Goal: Transaction & Acquisition: Book appointment/travel/reservation

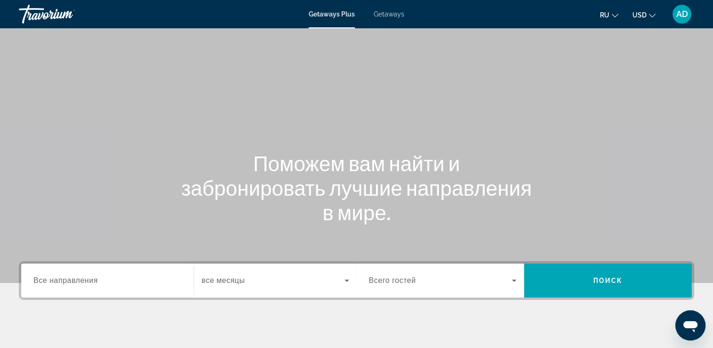
drag, startPoint x: 394, startPoint y: 13, endPoint x: 370, endPoint y: 34, distance: 32.4
click at [394, 13] on span "Getaways" at bounding box center [389, 14] width 31 height 8
click at [79, 284] on span "Все направления" at bounding box center [65, 280] width 65 height 8
click at [79, 284] on input "Destination Все направления" at bounding box center [107, 280] width 148 height 11
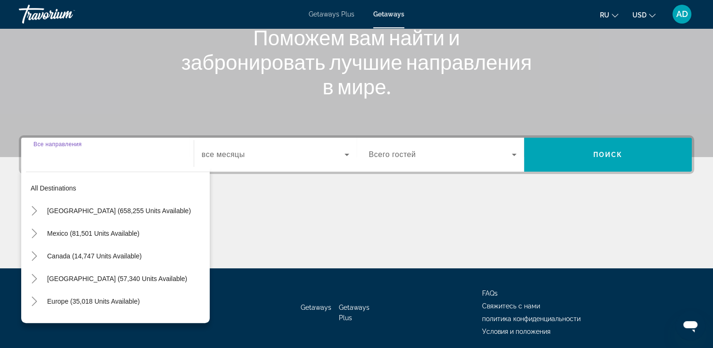
scroll to position [161, 0]
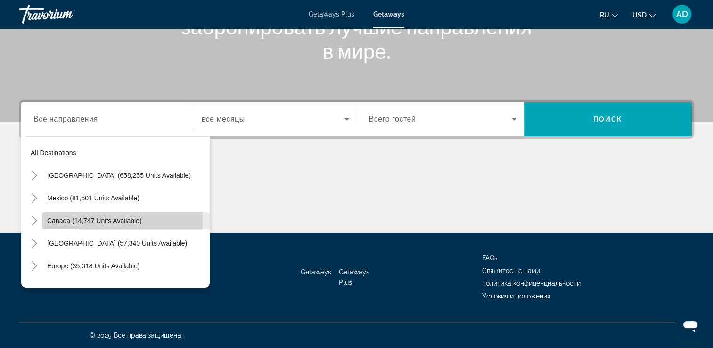
click at [81, 221] on span "Canada (14,747 units available)" at bounding box center [94, 221] width 95 height 8
type input "**********"
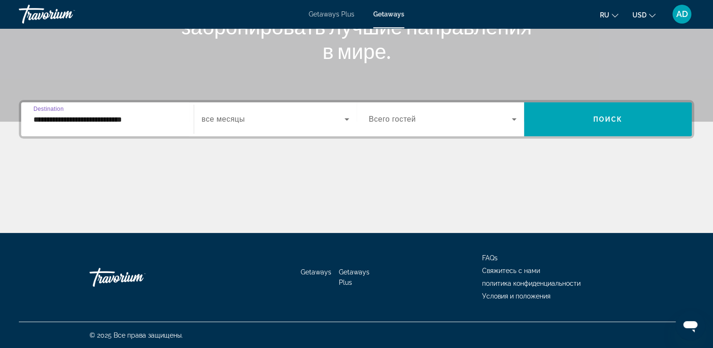
click at [375, 116] on span "Всего гостей" at bounding box center [392, 119] width 47 height 8
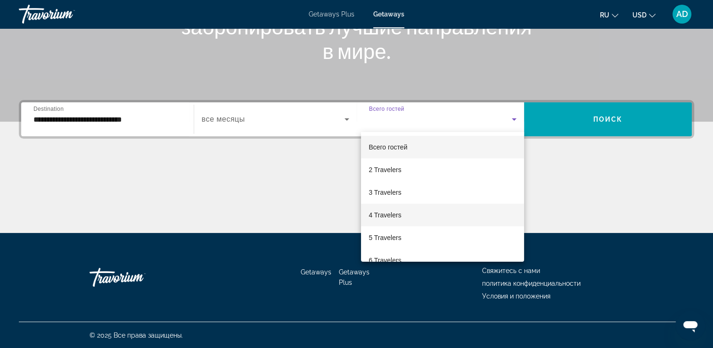
click at [387, 217] on span "4 Travelers" at bounding box center [385, 214] width 33 height 11
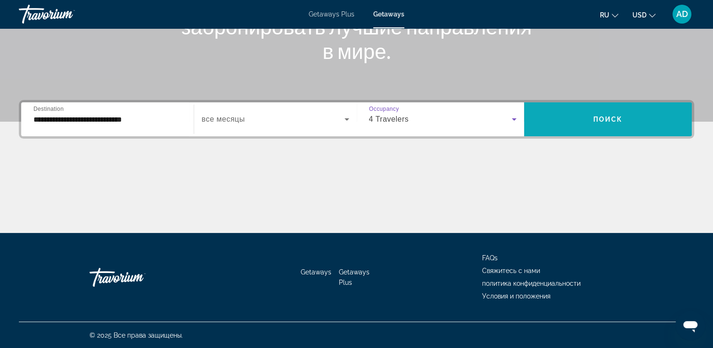
click at [615, 116] on span "Поиск" at bounding box center [609, 120] width 30 height 8
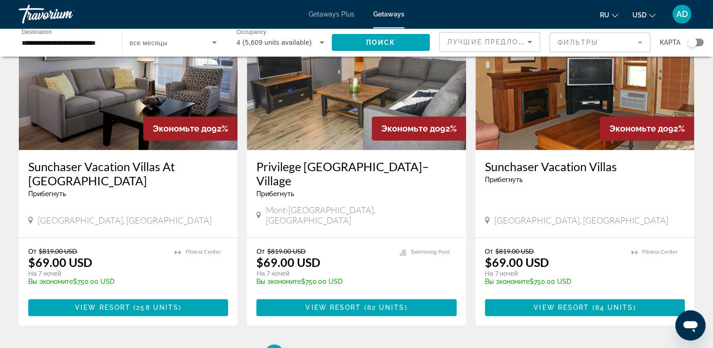
scroll to position [1084, 0]
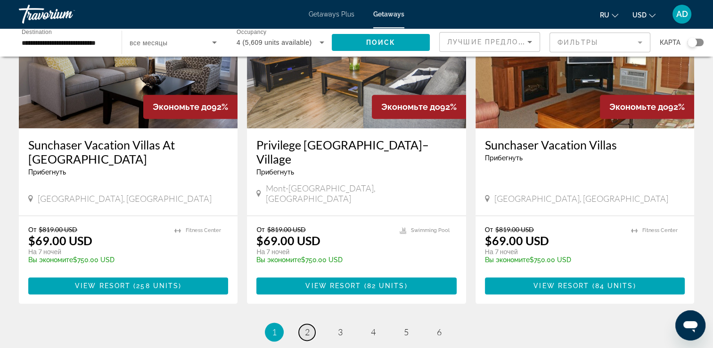
click at [306, 327] on span "2" at bounding box center [307, 332] width 5 height 10
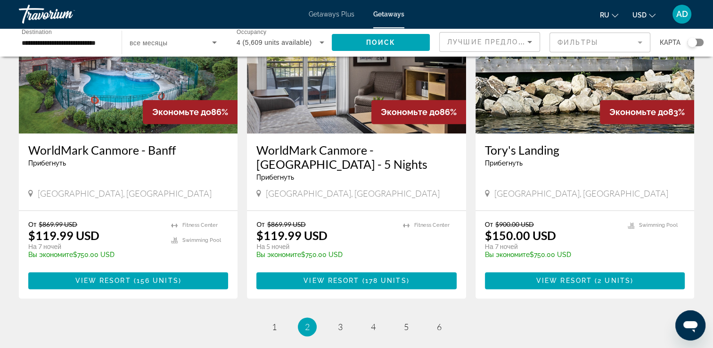
scroll to position [1132, 0]
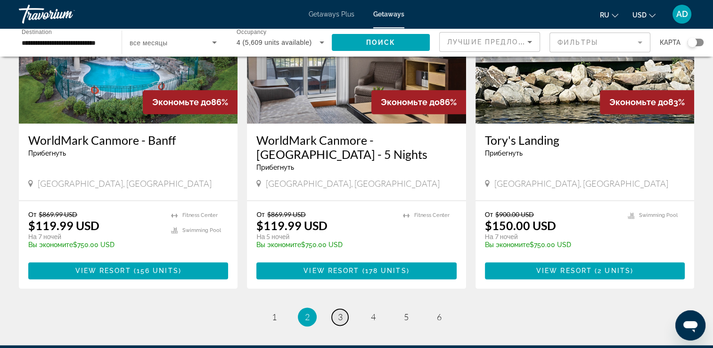
click at [340, 312] on span "3" at bounding box center [340, 317] width 5 height 10
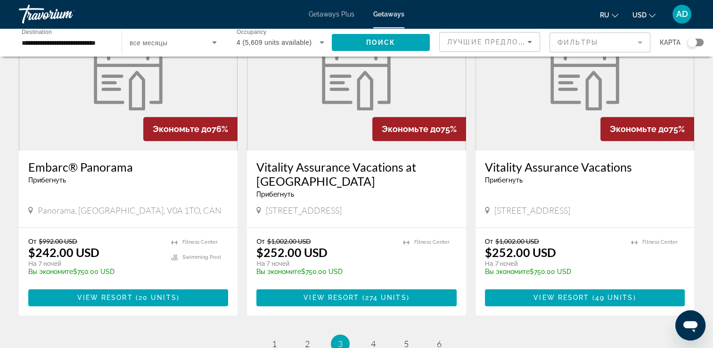
scroll to position [1234, 0]
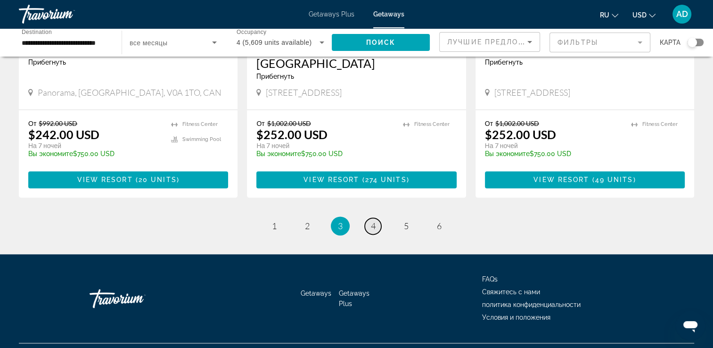
click at [376, 218] on link "page 4" at bounding box center [373, 226] width 17 height 17
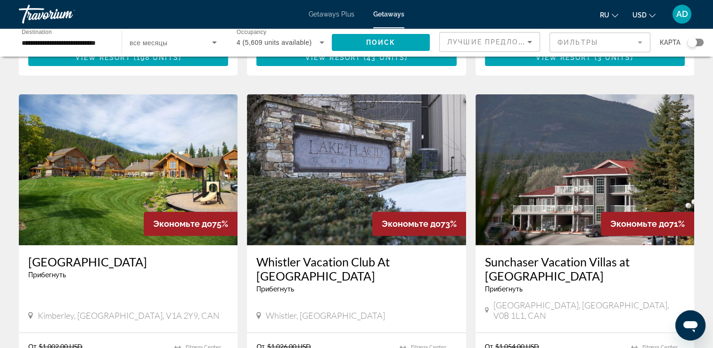
scroll to position [377, 0]
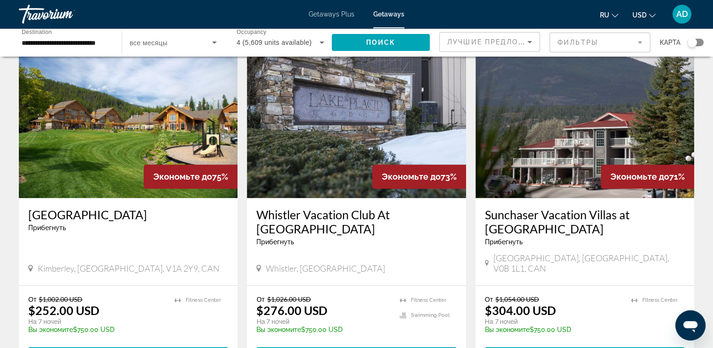
click at [321, 133] on img "Main content" at bounding box center [356, 122] width 219 height 151
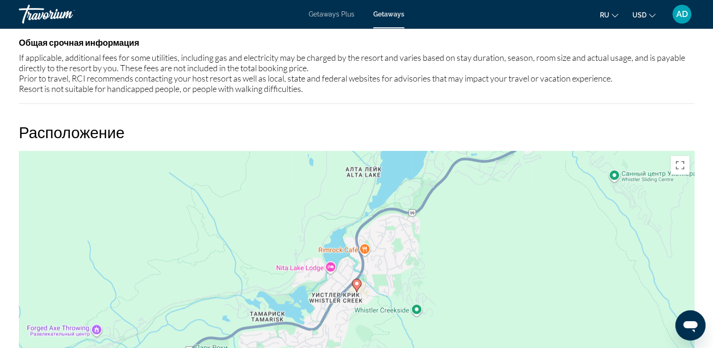
scroll to position [1320, 0]
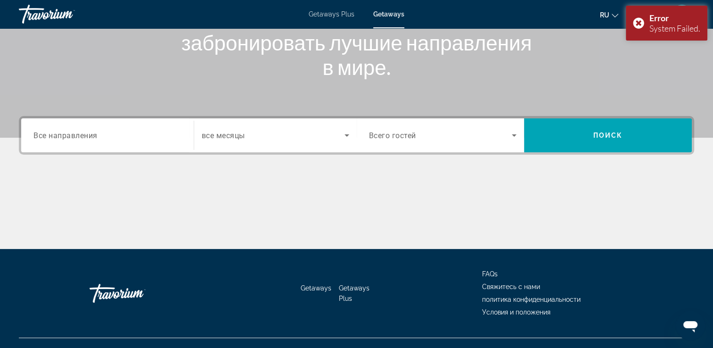
scroll to position [161, 0]
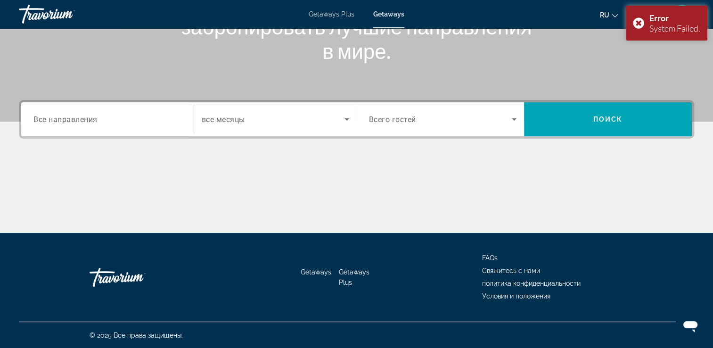
click at [80, 110] on div "Search widget" at bounding box center [107, 119] width 148 height 27
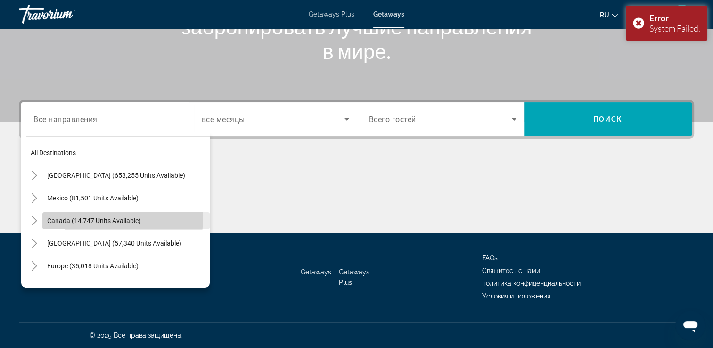
click at [74, 215] on span "Search widget" at bounding box center [125, 220] width 167 height 23
type input "**********"
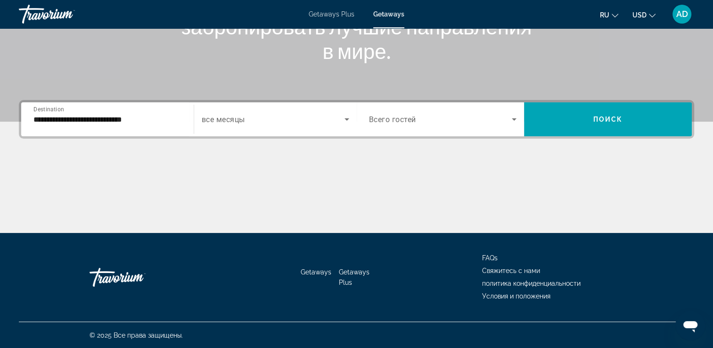
click at [392, 120] on span "Всего гостей" at bounding box center [392, 119] width 47 height 9
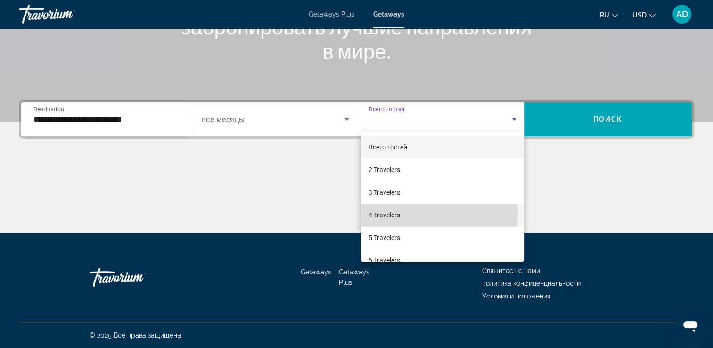
drag, startPoint x: 387, startPoint y: 212, endPoint x: 527, endPoint y: 174, distance: 145.7
click at [387, 212] on span "4 Travelers" at bounding box center [385, 214] width 32 height 11
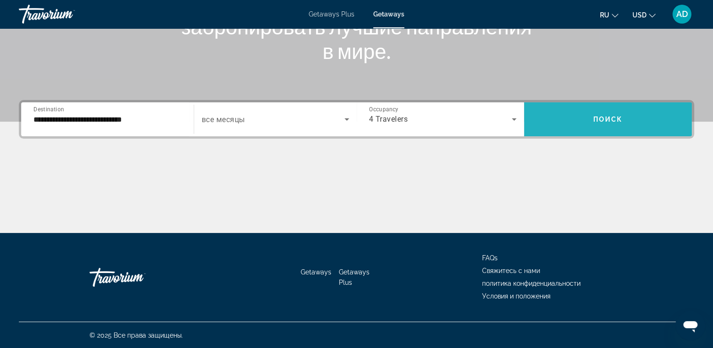
click at [611, 119] on span "Поиск" at bounding box center [609, 120] width 30 height 8
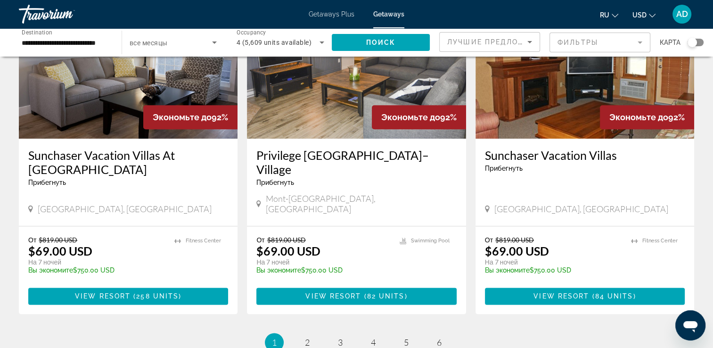
scroll to position [1132, 0]
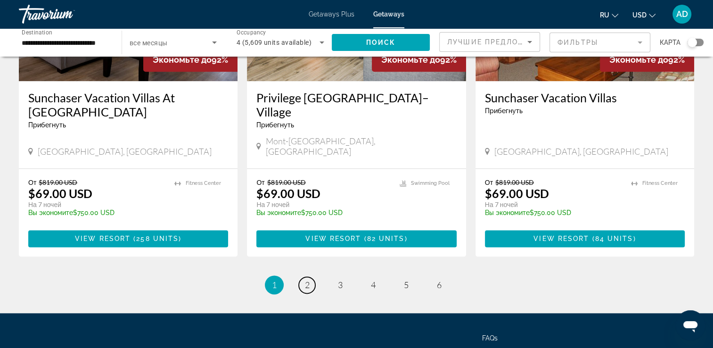
click at [304, 277] on link "page 2" at bounding box center [307, 285] width 17 height 17
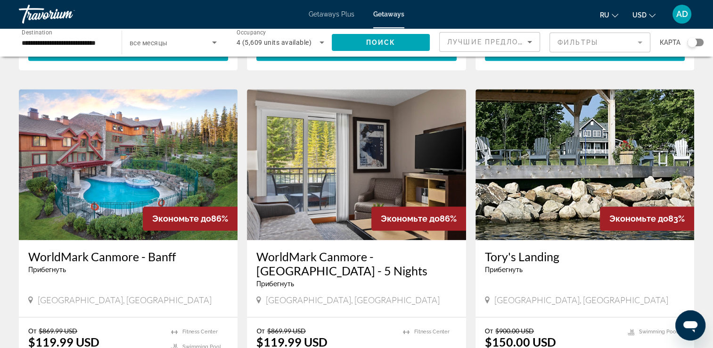
scroll to position [1037, 0]
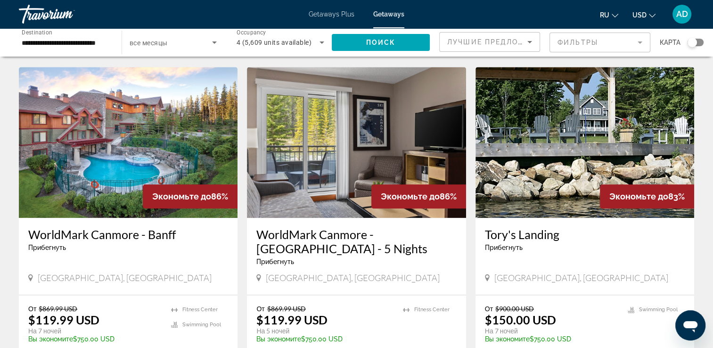
click at [104, 143] on img "Main content" at bounding box center [128, 142] width 219 height 151
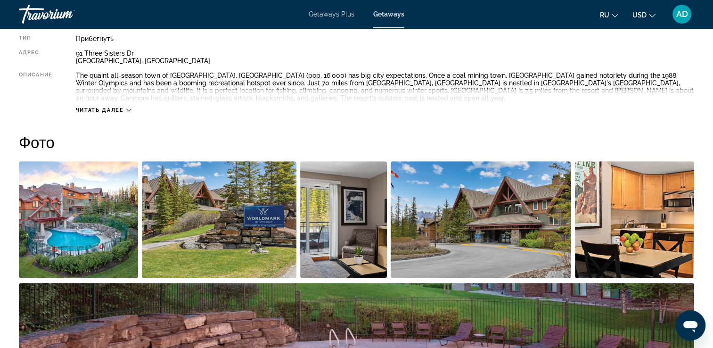
scroll to position [358, 0]
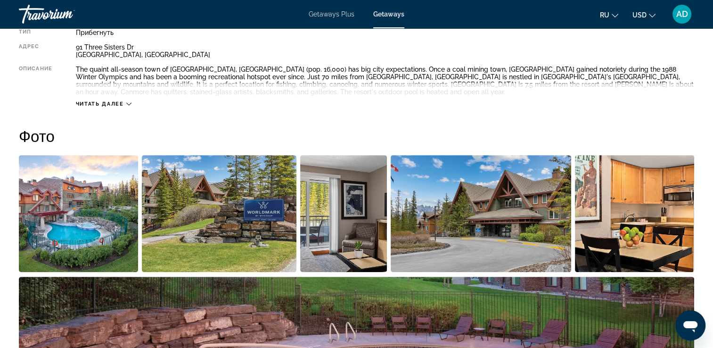
click at [87, 192] on img "Open full-screen image slider" at bounding box center [78, 213] width 119 height 117
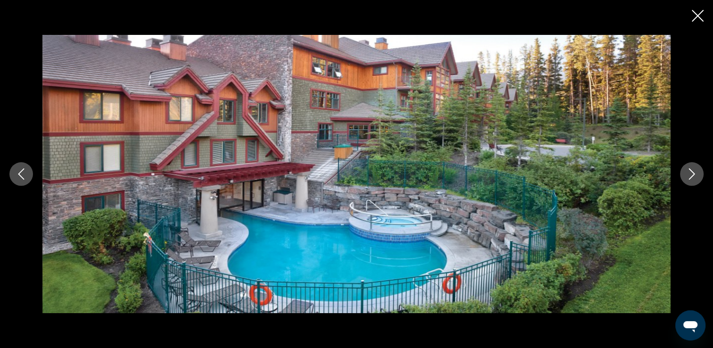
click at [688, 173] on icon "Next image" at bounding box center [691, 173] width 11 height 11
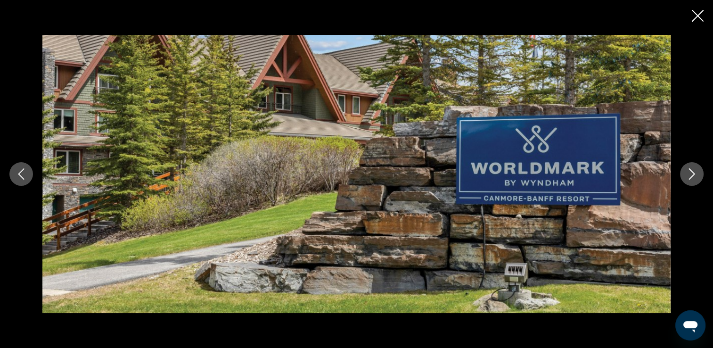
click at [688, 173] on icon "Next image" at bounding box center [691, 173] width 11 height 11
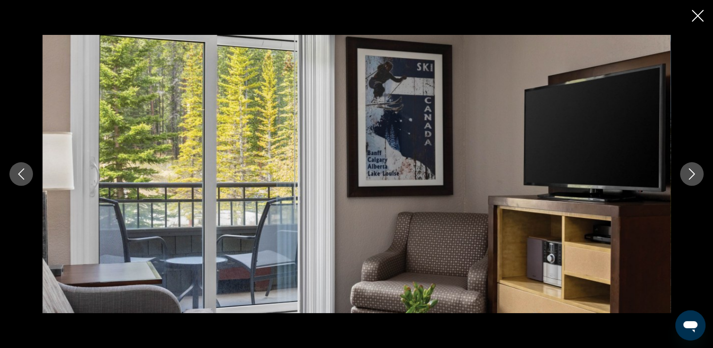
click at [688, 173] on icon "Next image" at bounding box center [691, 173] width 11 height 11
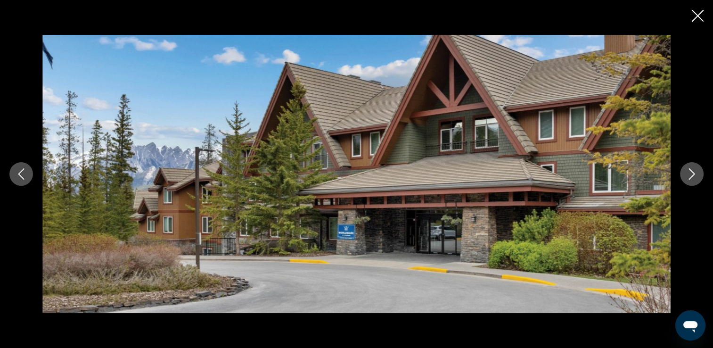
click at [688, 173] on icon "Next image" at bounding box center [691, 173] width 11 height 11
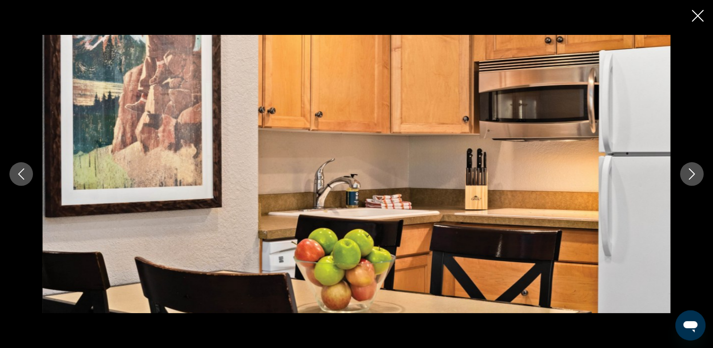
click at [688, 173] on icon "Next image" at bounding box center [691, 173] width 11 height 11
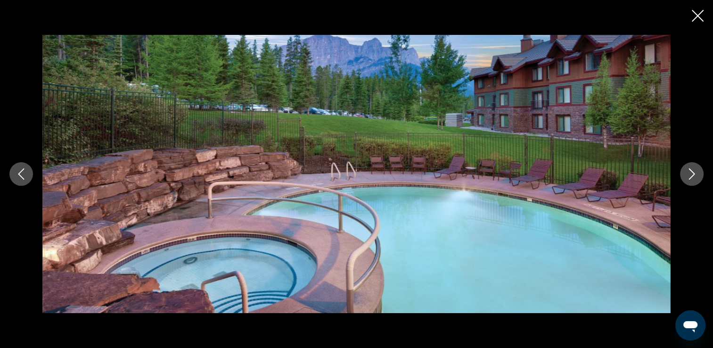
click at [688, 173] on icon "Next image" at bounding box center [691, 173] width 11 height 11
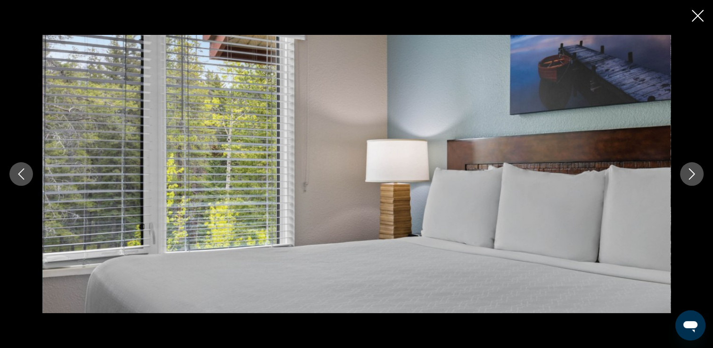
click at [688, 173] on icon "Next image" at bounding box center [691, 173] width 11 height 11
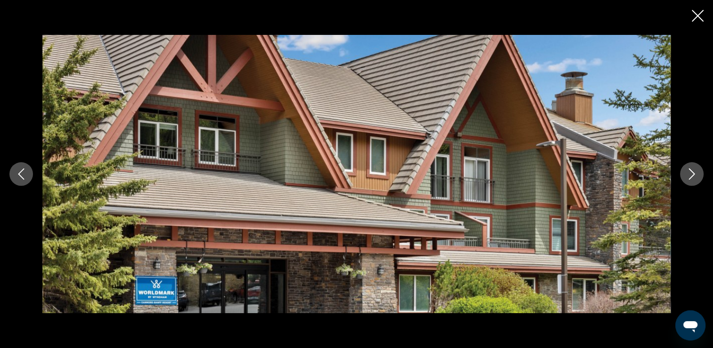
click at [688, 173] on icon "Next image" at bounding box center [691, 173] width 11 height 11
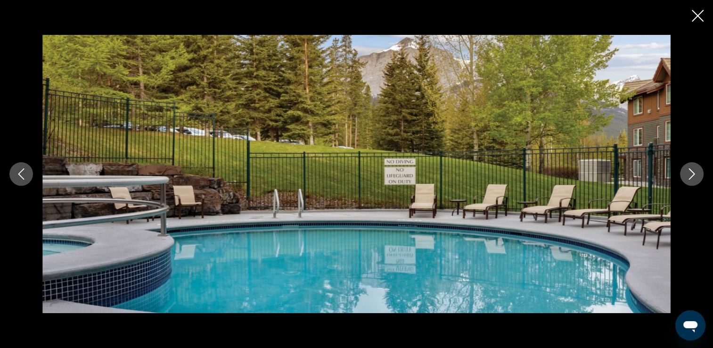
click at [688, 173] on icon "Next image" at bounding box center [691, 173] width 11 height 11
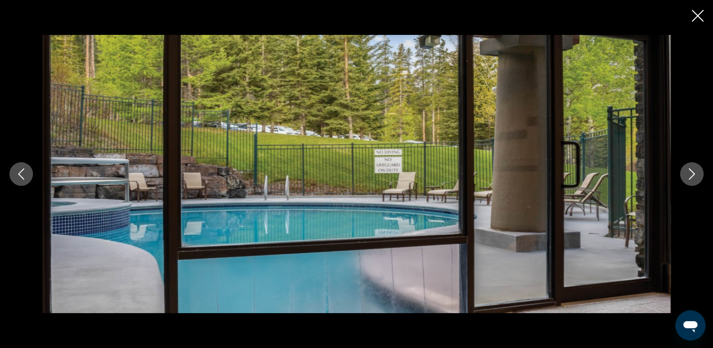
click at [688, 173] on icon "Next image" at bounding box center [691, 173] width 11 height 11
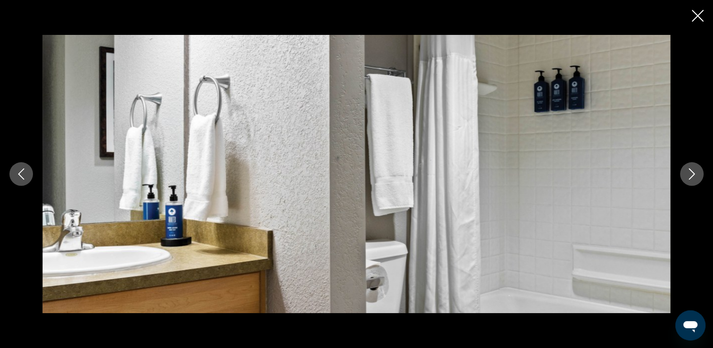
click at [688, 173] on icon "Next image" at bounding box center [691, 173] width 11 height 11
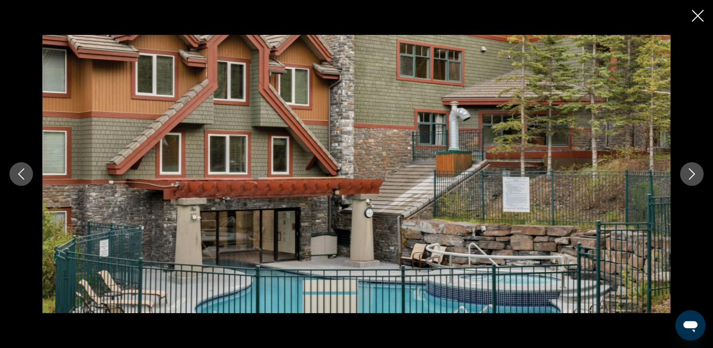
click at [688, 173] on icon "Next image" at bounding box center [691, 173] width 11 height 11
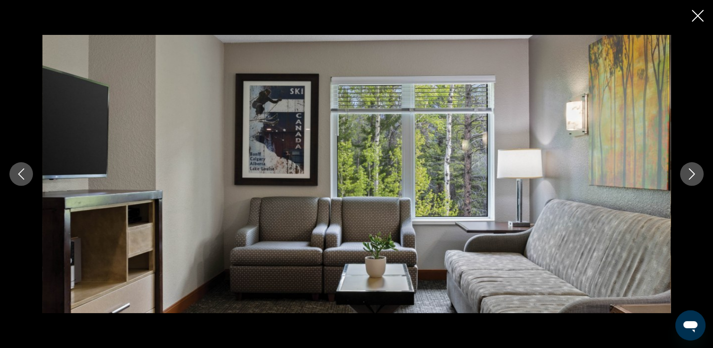
click at [688, 173] on icon "Next image" at bounding box center [691, 173] width 11 height 11
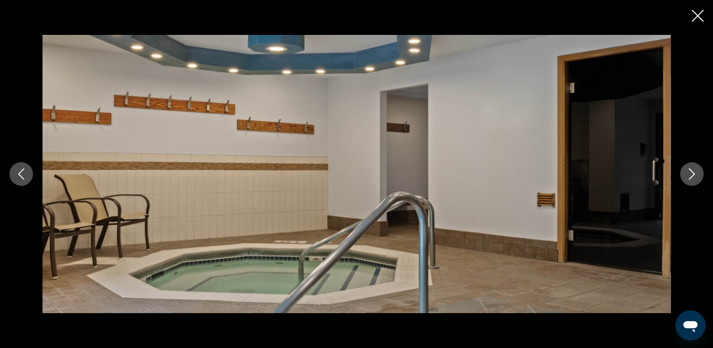
click at [688, 174] on icon "Next image" at bounding box center [691, 173] width 11 height 11
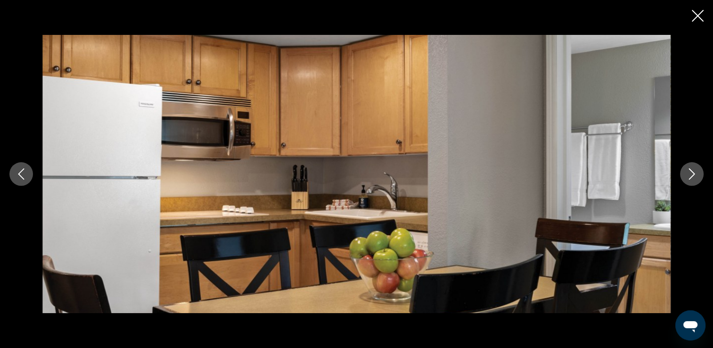
click at [688, 174] on icon "Next image" at bounding box center [691, 173] width 11 height 11
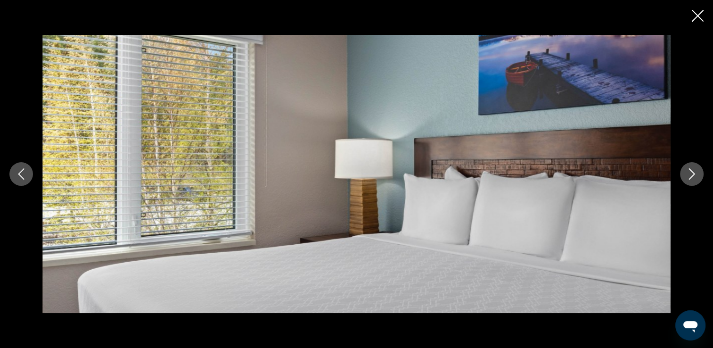
click at [697, 173] on icon "Next image" at bounding box center [691, 173] width 11 height 11
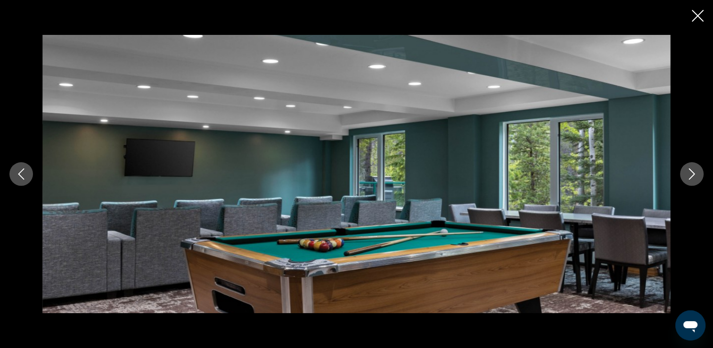
click at [697, 173] on icon "Next image" at bounding box center [691, 173] width 11 height 11
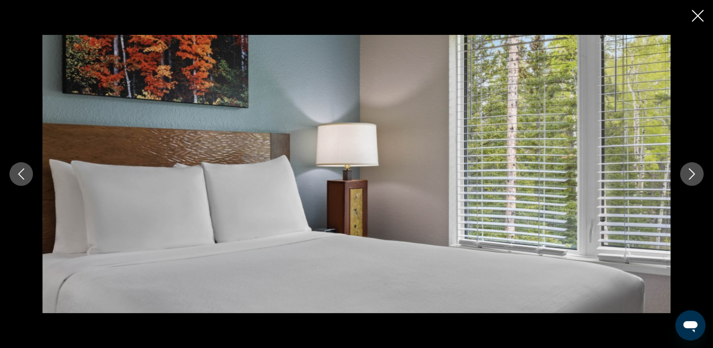
click at [697, 173] on icon "Next image" at bounding box center [691, 173] width 11 height 11
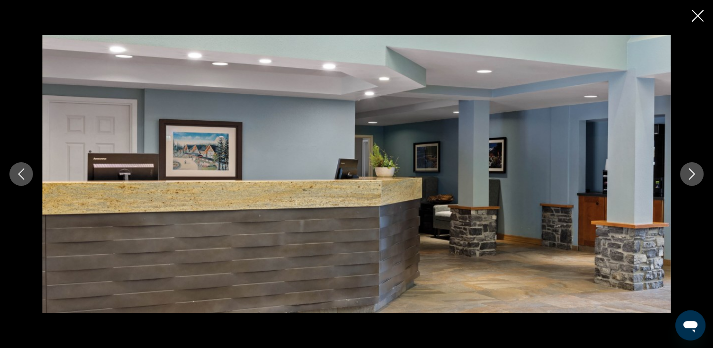
click at [697, 173] on icon "Next image" at bounding box center [691, 173] width 11 height 11
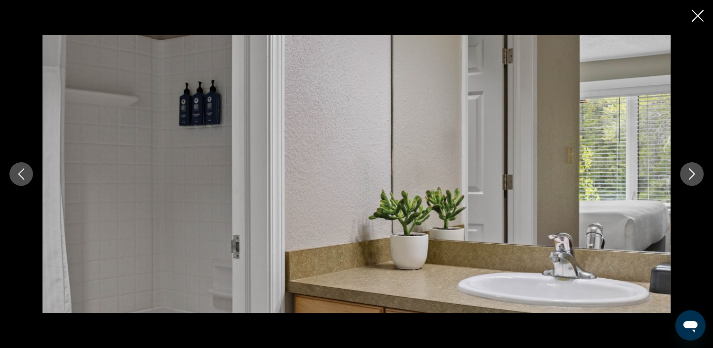
click at [697, 173] on icon "Next image" at bounding box center [691, 173] width 11 height 11
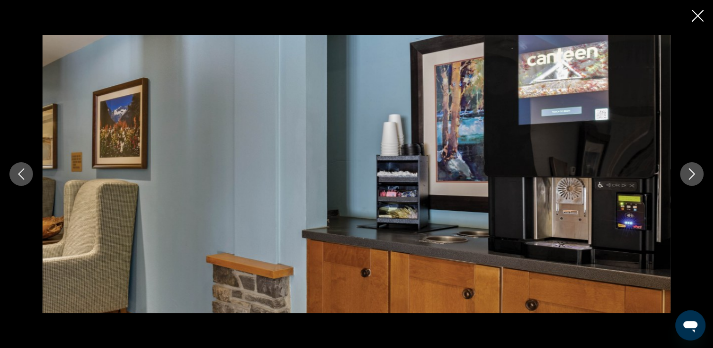
click at [687, 170] on icon "Next image" at bounding box center [691, 173] width 11 height 11
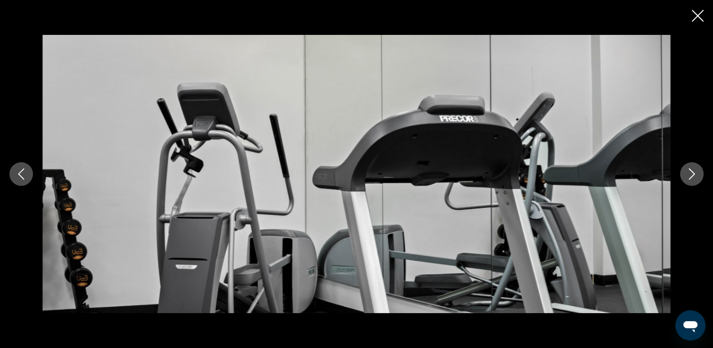
click at [687, 170] on icon "Next image" at bounding box center [691, 173] width 11 height 11
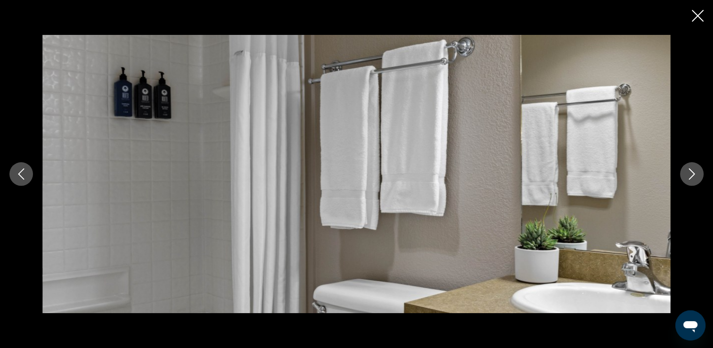
click at [687, 170] on icon "Next image" at bounding box center [691, 173] width 11 height 11
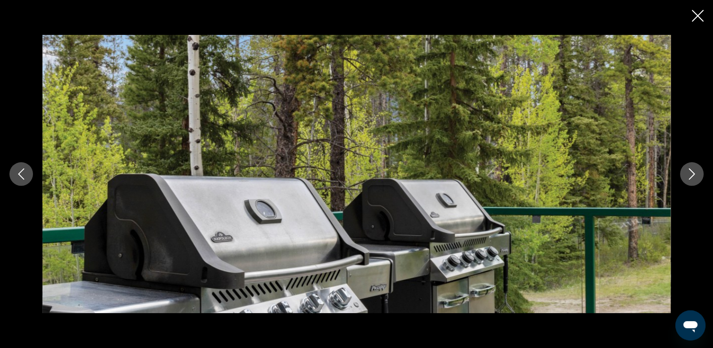
click at [687, 170] on icon "Next image" at bounding box center [691, 173] width 11 height 11
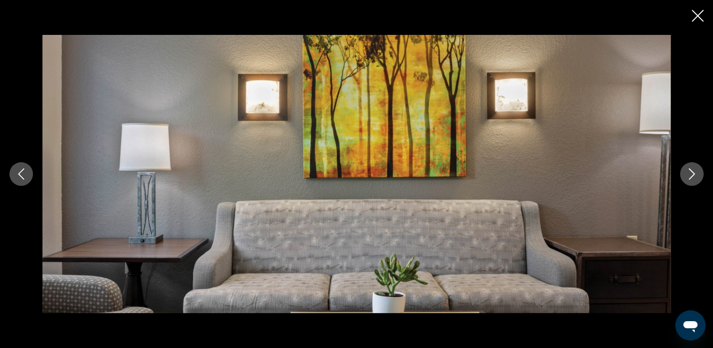
click at [687, 170] on icon "Next image" at bounding box center [691, 173] width 11 height 11
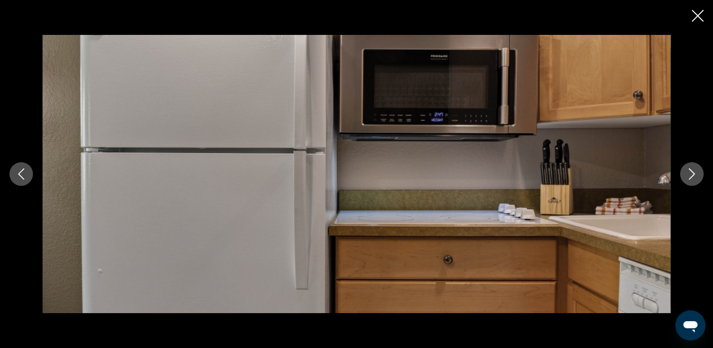
click at [695, 13] on icon "Close slideshow" at bounding box center [698, 16] width 12 height 12
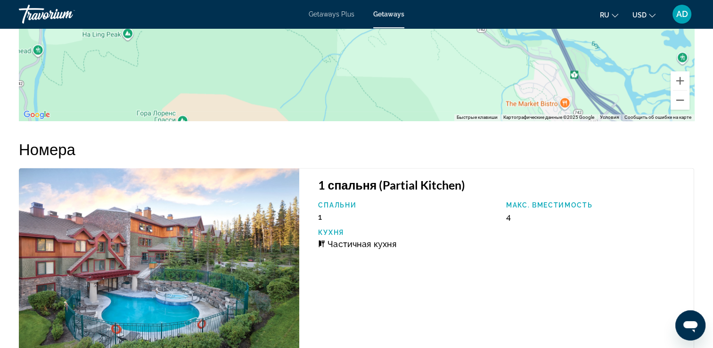
scroll to position [1584, 0]
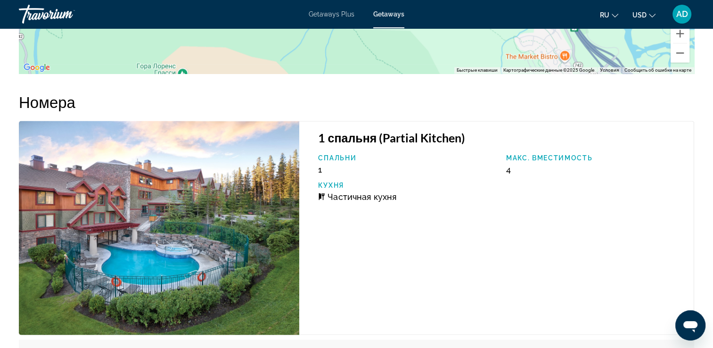
click at [607, 14] on span "ru" at bounding box center [604, 15] width 9 height 8
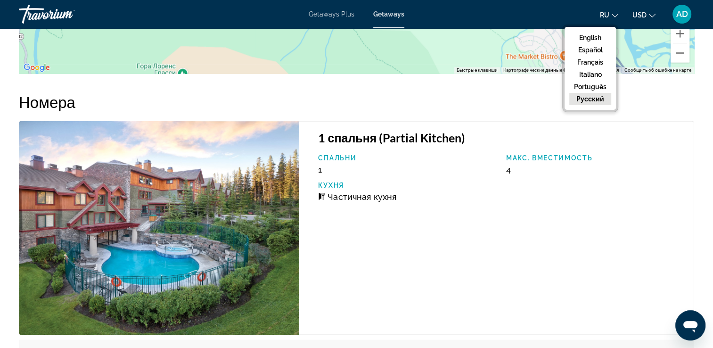
click at [594, 97] on button "русский" at bounding box center [591, 99] width 42 height 12
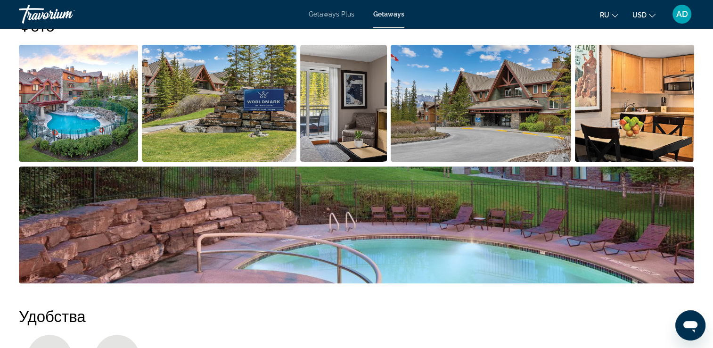
scroll to position [358, 0]
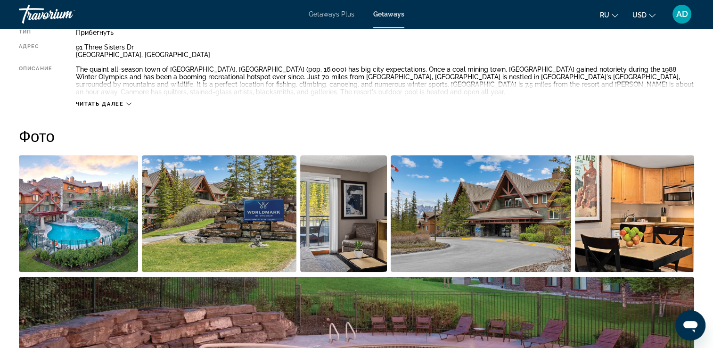
click at [83, 194] on img "Open full-screen image slider" at bounding box center [78, 213] width 119 height 117
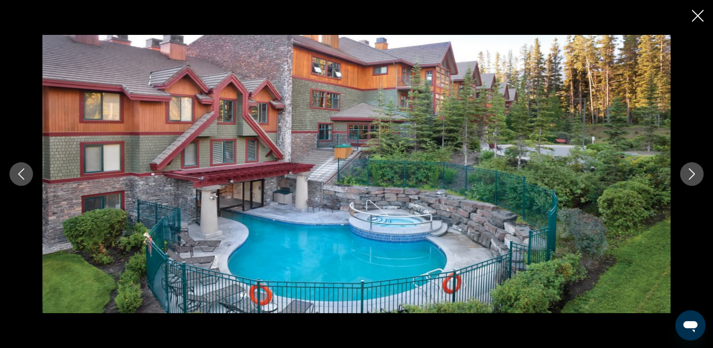
click at [693, 172] on icon "Next image" at bounding box center [692, 173] width 6 height 11
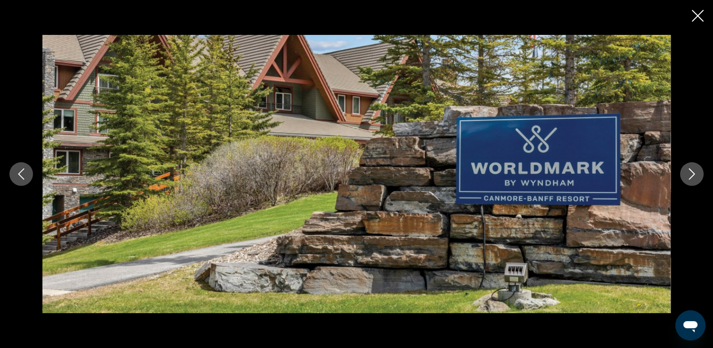
click at [693, 172] on icon "Next image" at bounding box center [692, 173] width 6 height 11
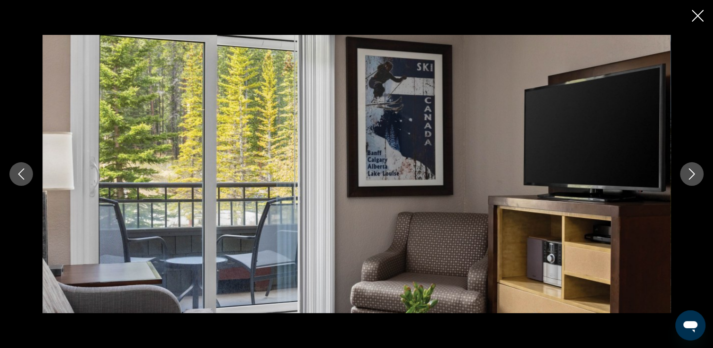
click at [693, 172] on icon "Next image" at bounding box center [692, 173] width 6 height 11
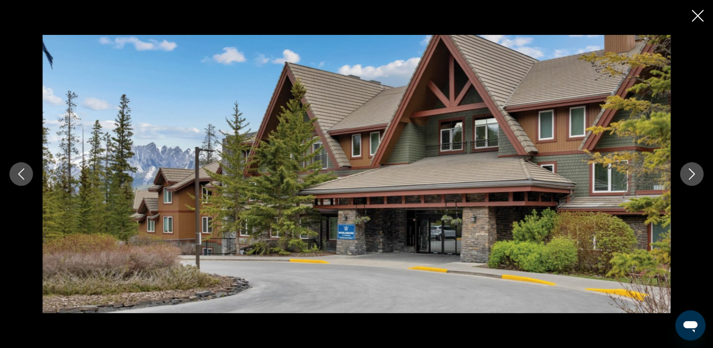
click at [693, 172] on icon "Next image" at bounding box center [692, 173] width 6 height 11
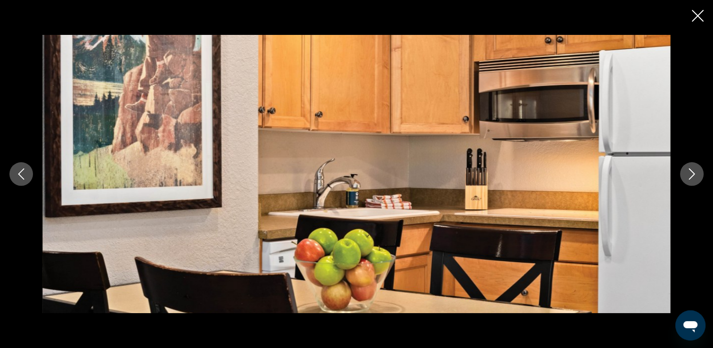
click at [693, 172] on icon "Next image" at bounding box center [692, 173] width 6 height 11
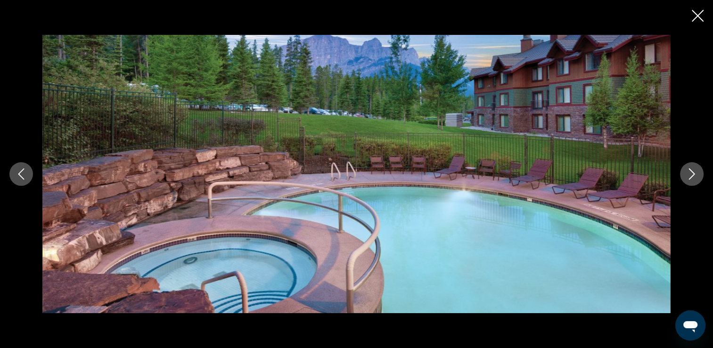
click at [693, 172] on icon "Next image" at bounding box center [692, 173] width 6 height 11
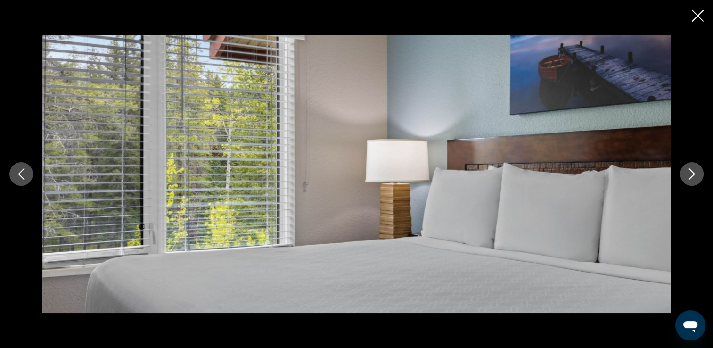
click at [693, 172] on icon "Next image" at bounding box center [692, 173] width 6 height 11
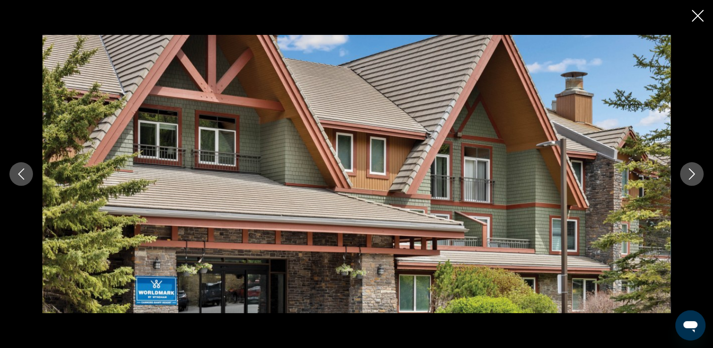
click at [693, 172] on icon "Next image" at bounding box center [692, 173] width 6 height 11
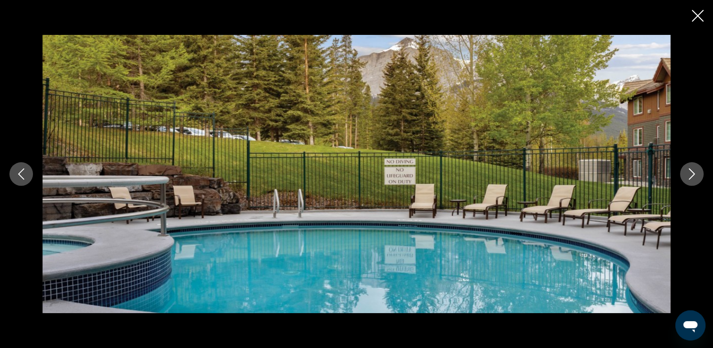
click at [693, 172] on icon "Next image" at bounding box center [692, 173] width 6 height 11
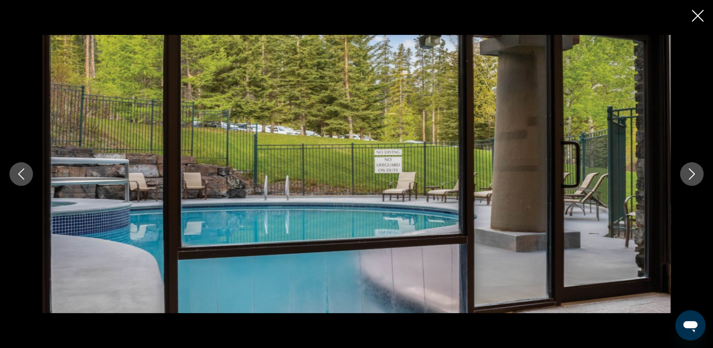
click at [693, 172] on icon "Next image" at bounding box center [692, 173] width 6 height 11
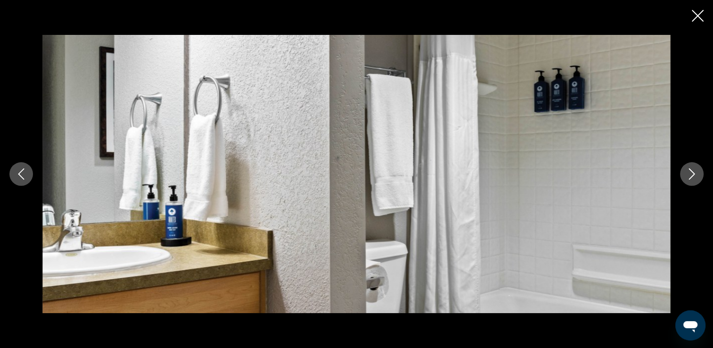
click at [697, 15] on icon "Close slideshow" at bounding box center [698, 16] width 12 height 12
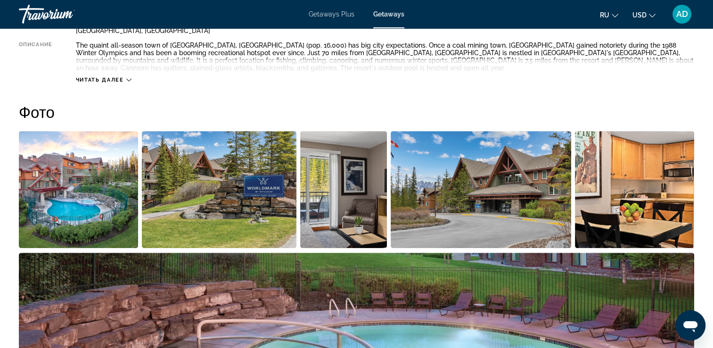
scroll to position [405, 0]
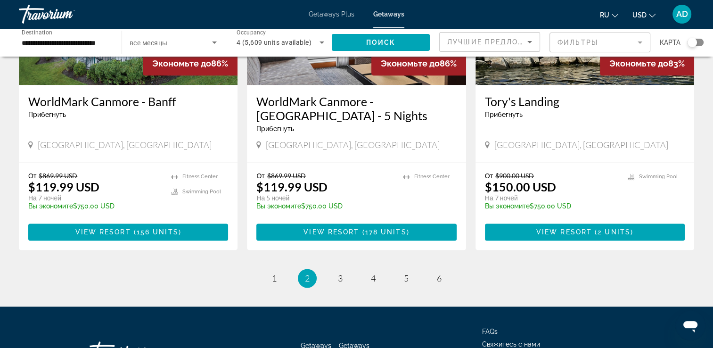
scroll to position [1179, 0]
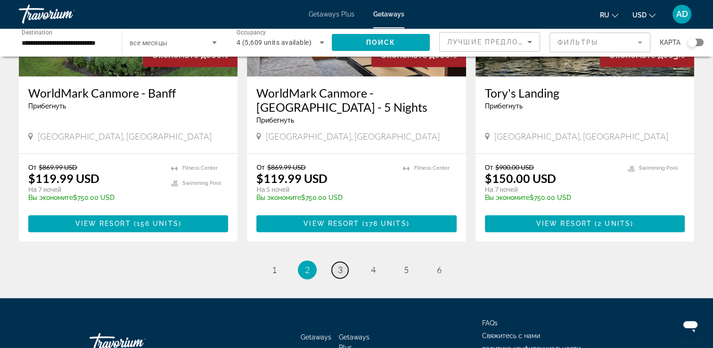
click at [341, 264] on span "3" at bounding box center [340, 269] width 5 height 10
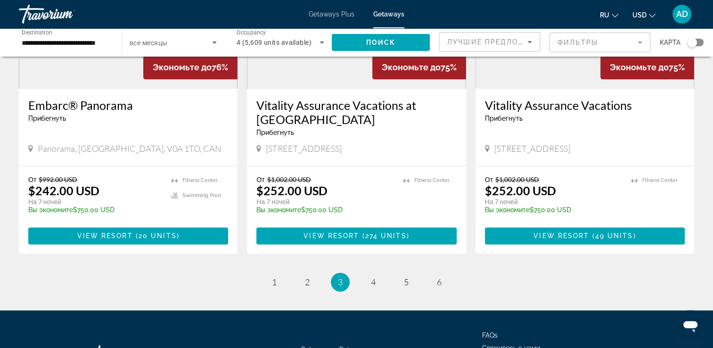
scroll to position [1179, 0]
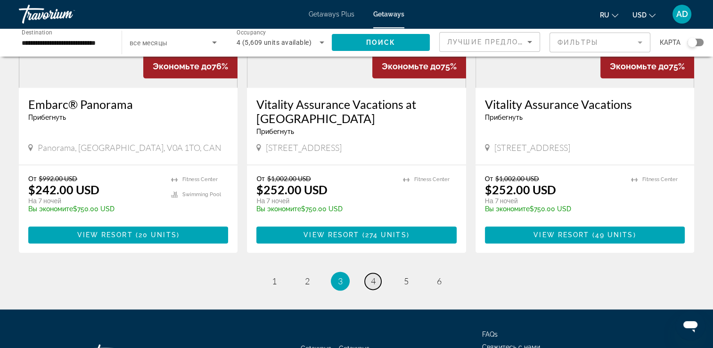
click at [367, 273] on link "page 4" at bounding box center [373, 281] width 17 height 17
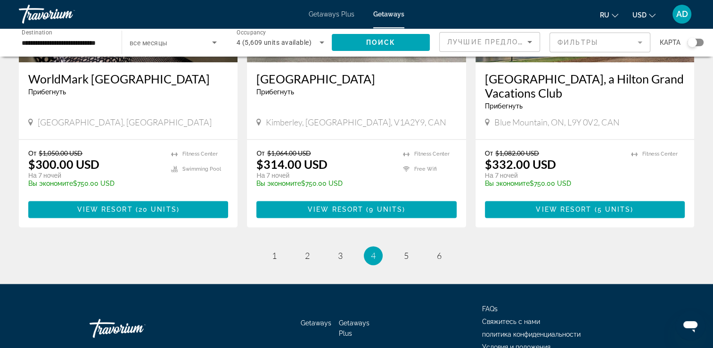
scroll to position [1226, 0]
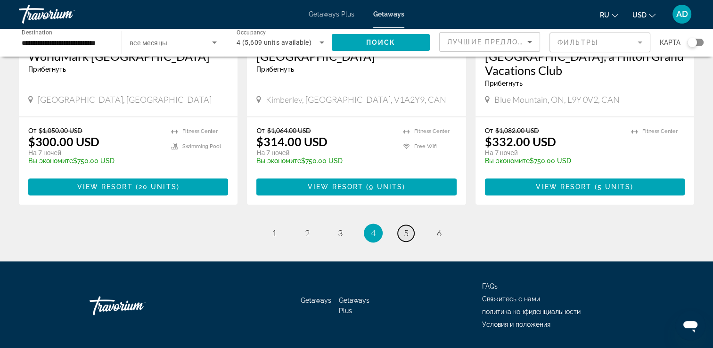
click at [405, 228] on span "5" at bounding box center [406, 233] width 5 height 10
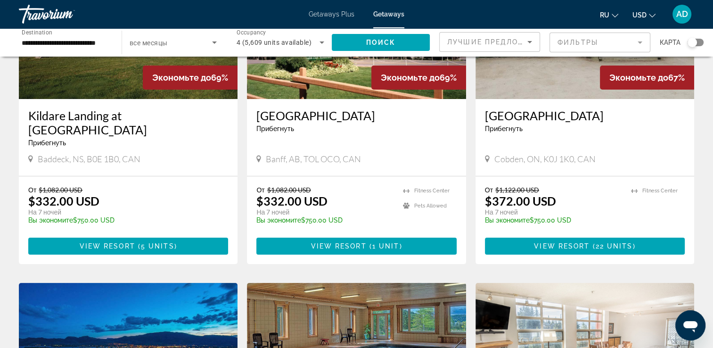
scroll to position [94, 0]
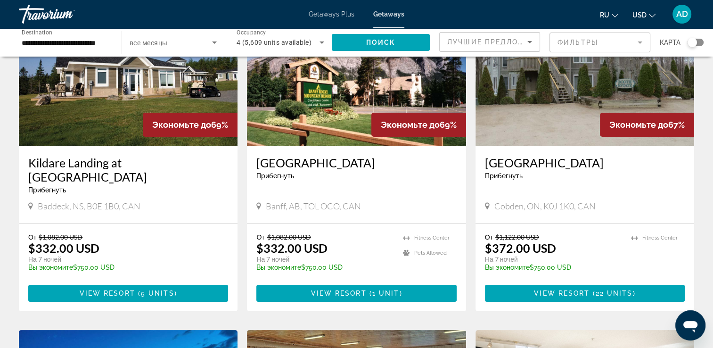
click at [317, 100] on img "Main content" at bounding box center [356, 70] width 219 height 151
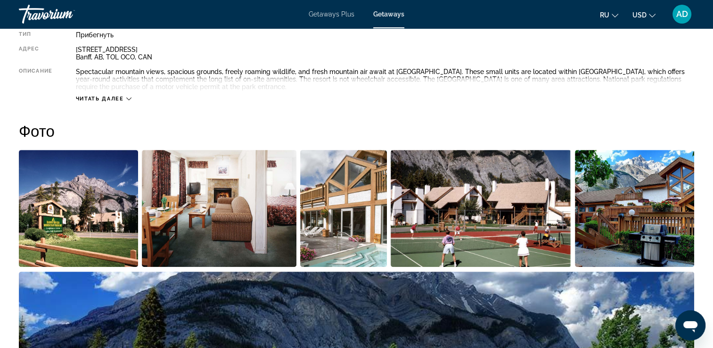
scroll to position [330, 0]
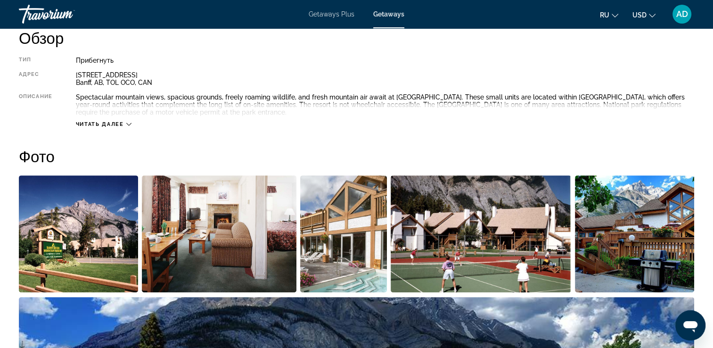
click at [75, 230] on img "Open full-screen image slider" at bounding box center [78, 233] width 119 height 117
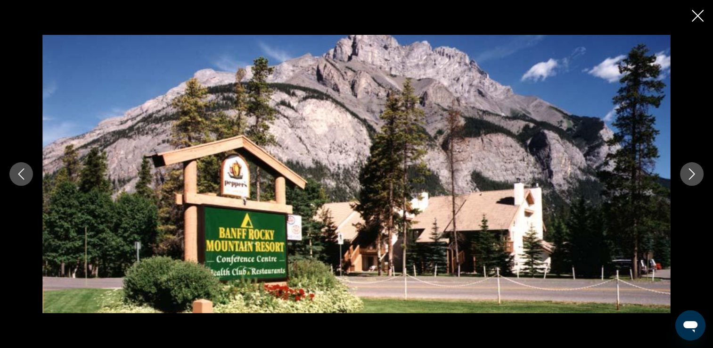
click at [690, 171] on icon "Next image" at bounding box center [691, 173] width 11 height 11
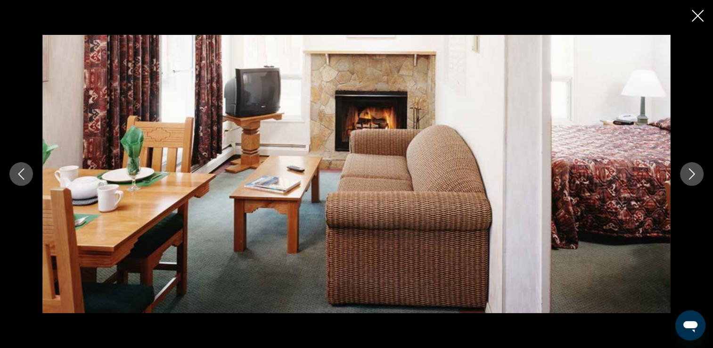
click at [690, 171] on icon "Next image" at bounding box center [691, 173] width 11 height 11
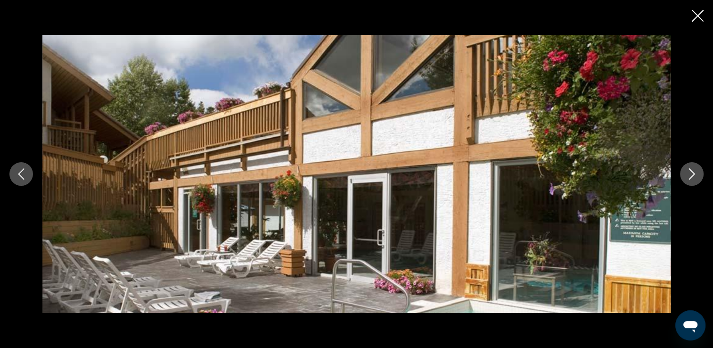
click at [690, 171] on icon "Next image" at bounding box center [691, 173] width 11 height 11
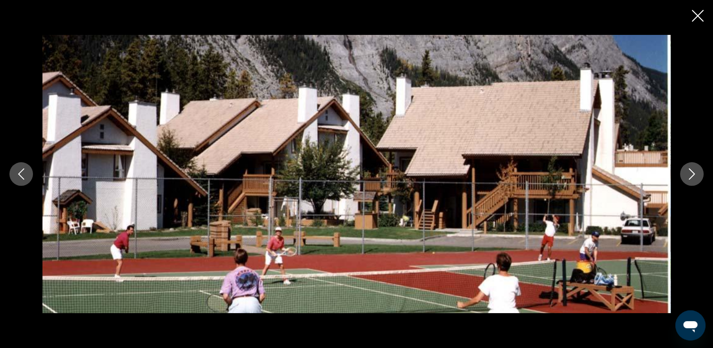
click at [690, 171] on icon "Next image" at bounding box center [691, 173] width 11 height 11
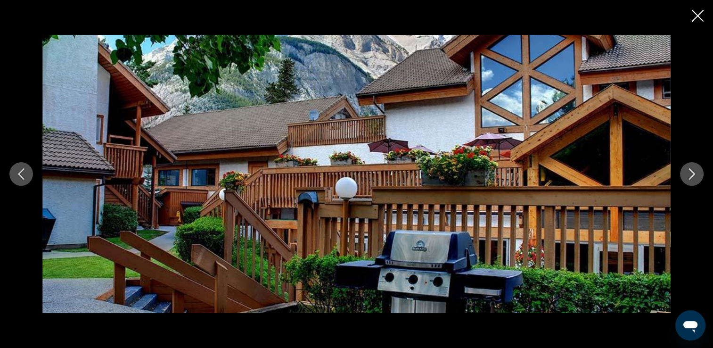
click at [690, 171] on icon "Next image" at bounding box center [691, 173] width 11 height 11
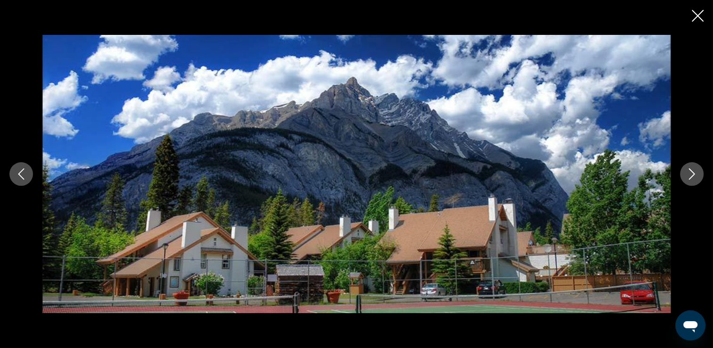
click at [694, 12] on icon "Close slideshow" at bounding box center [698, 16] width 12 height 12
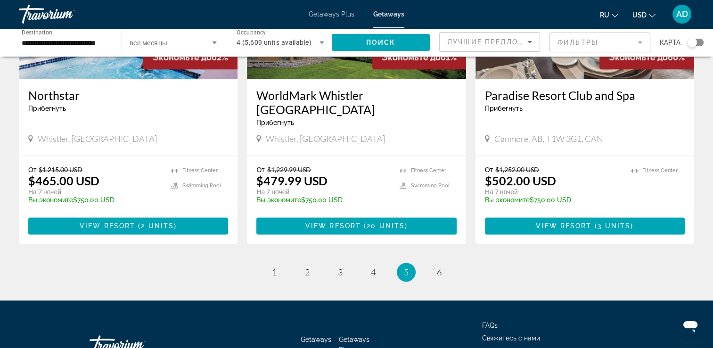
scroll to position [1177, 0]
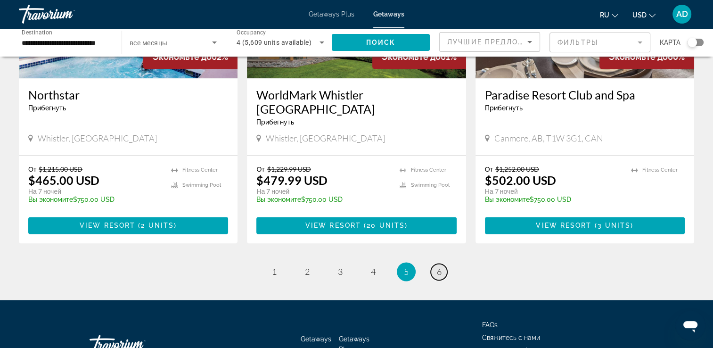
click at [431, 264] on link "page 6" at bounding box center [439, 272] width 17 height 17
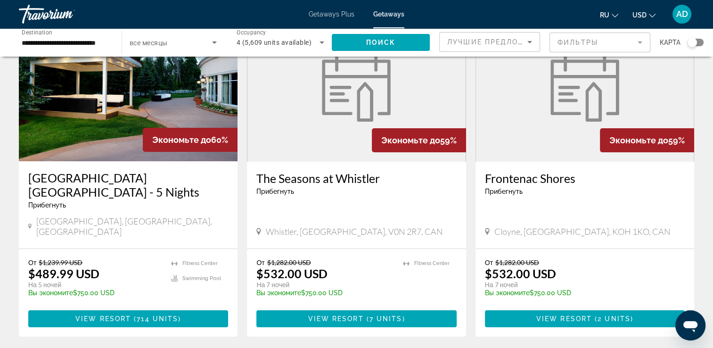
scroll to position [47, 0]
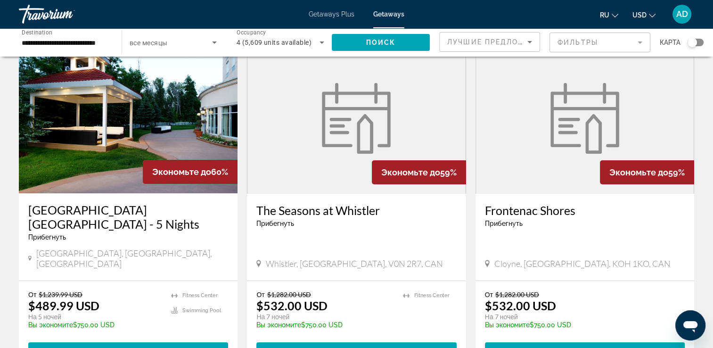
click at [312, 127] on figure "Main content" at bounding box center [357, 118] width 218 height 151
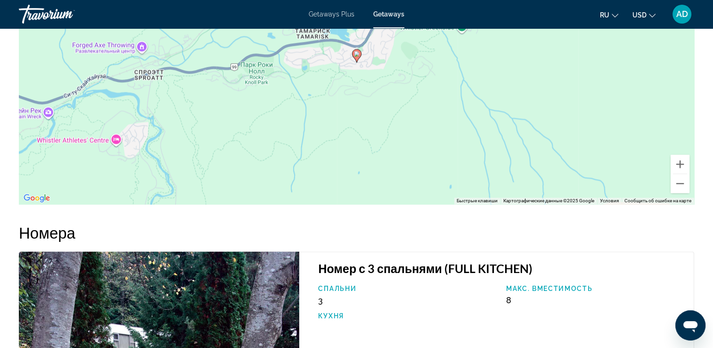
scroll to position [1320, 0]
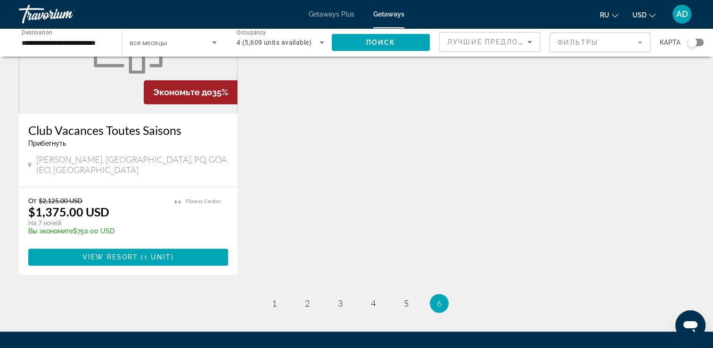
scroll to position [1179, 0]
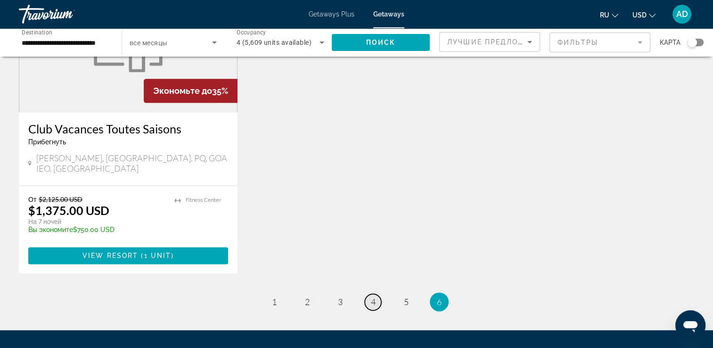
click at [373, 297] on span "4" at bounding box center [373, 302] width 5 height 10
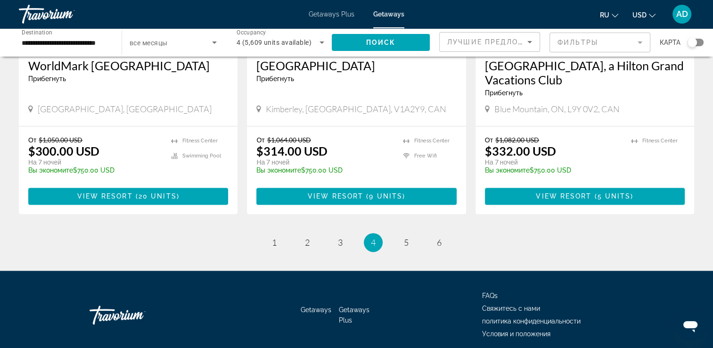
scroll to position [1247, 0]
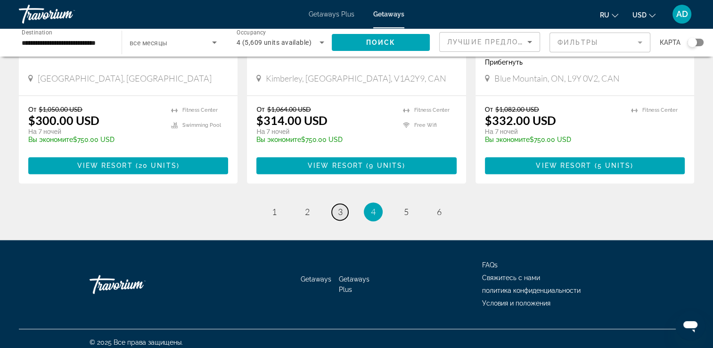
click at [334, 204] on link "page 3" at bounding box center [340, 212] width 17 height 17
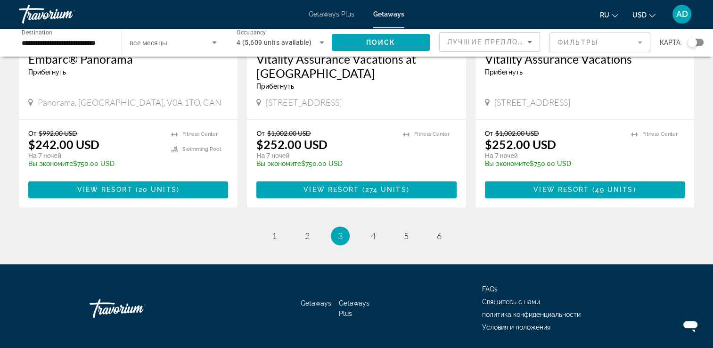
scroll to position [1226, 0]
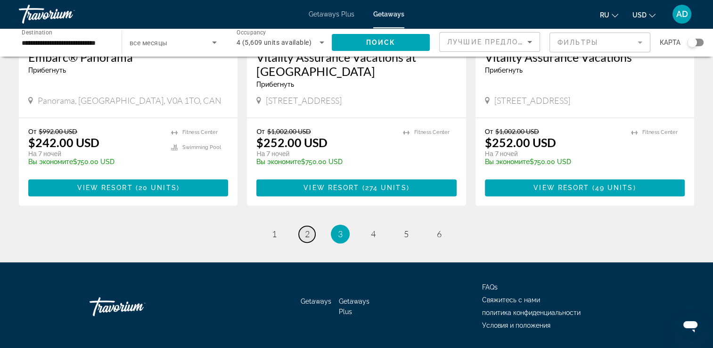
click at [302, 226] on link "page 2" at bounding box center [307, 234] width 17 height 17
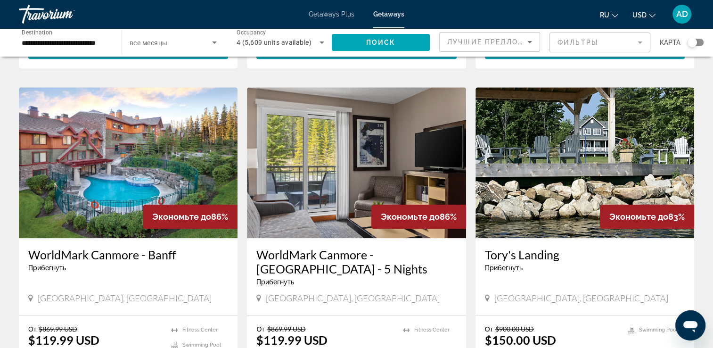
scroll to position [1016, 0]
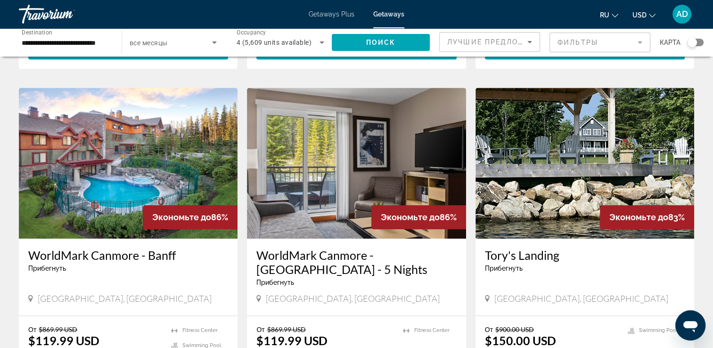
click at [329, 159] on img "Main content" at bounding box center [356, 163] width 219 height 151
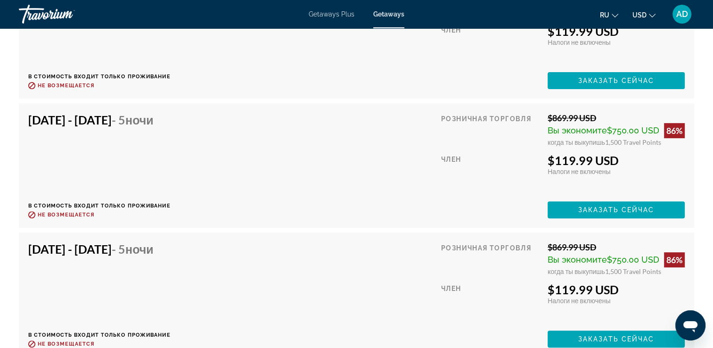
scroll to position [7427, 0]
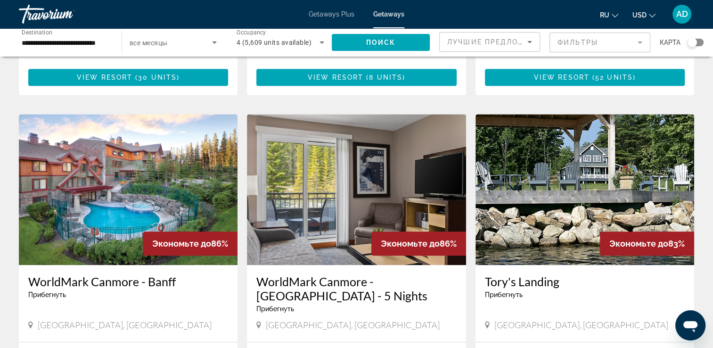
scroll to position [1037, 0]
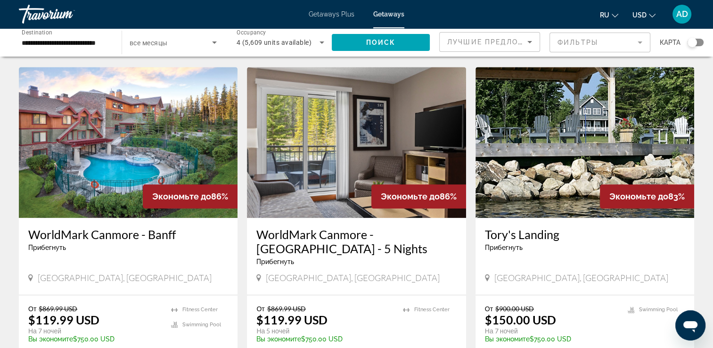
click at [138, 141] on img "Main content" at bounding box center [128, 142] width 219 height 151
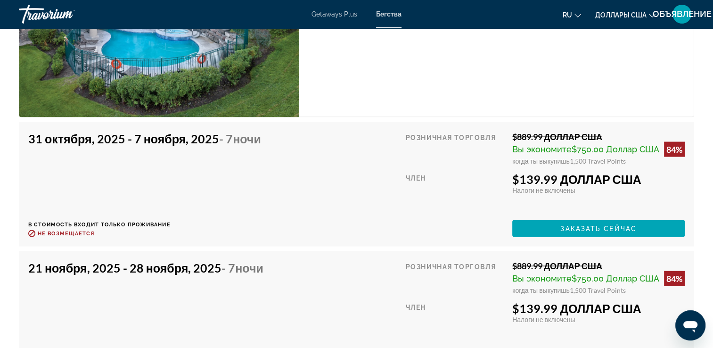
scroll to position [1839, 0]
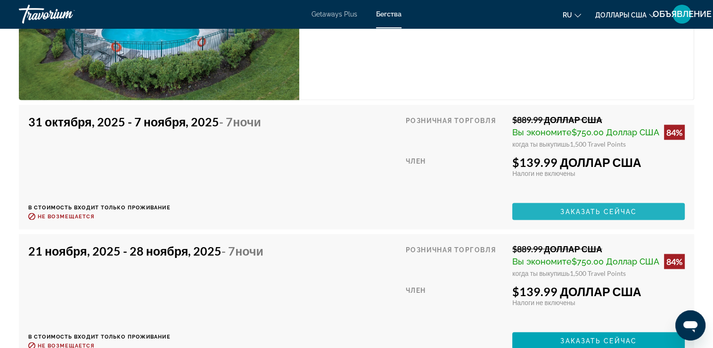
click at [575, 209] on span "Заказать сейчас" at bounding box center [599, 212] width 76 height 8
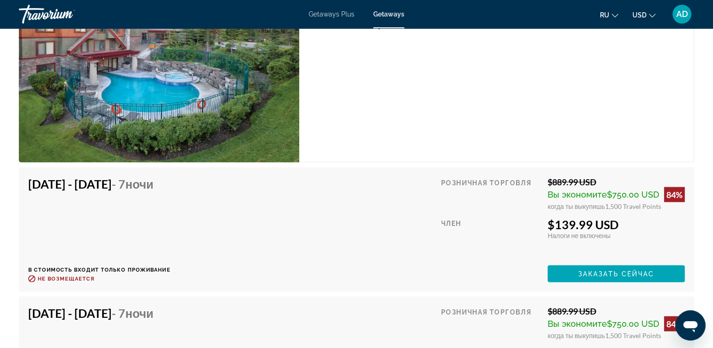
scroll to position [1820, 0]
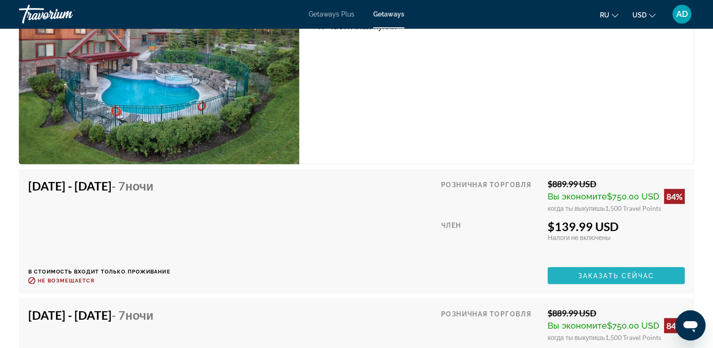
click at [607, 273] on span "Заказать сейчас" at bounding box center [616, 276] width 76 height 8
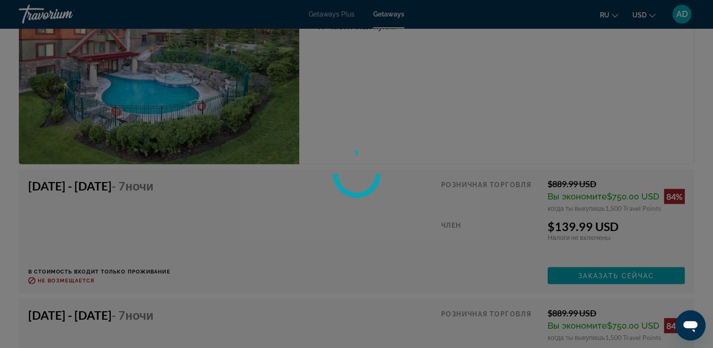
click at [603, 269] on div at bounding box center [356, 174] width 713 height 348
click at [603, 270] on div at bounding box center [356, 174] width 713 height 348
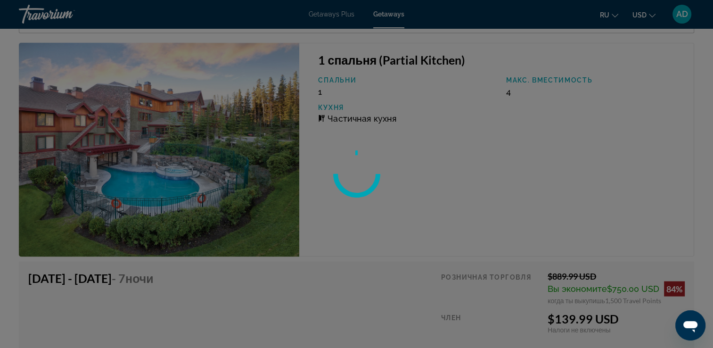
scroll to position [1726, 0]
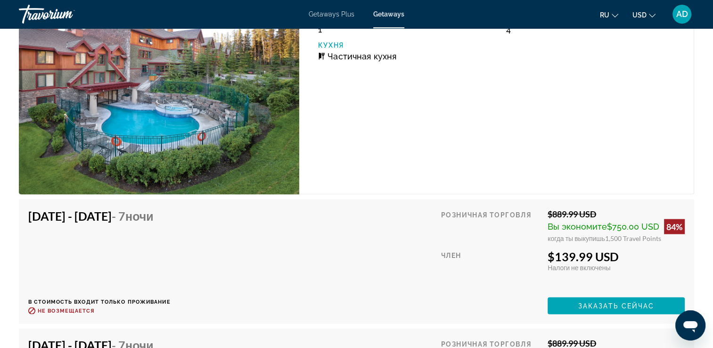
scroll to position [1914, 0]
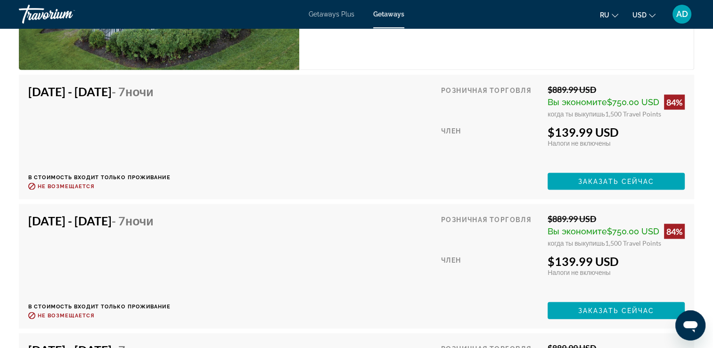
drag, startPoint x: 622, startPoint y: 177, endPoint x: 610, endPoint y: 181, distance: 13.3
click at [621, 178] on span "Заказать сейчас" at bounding box center [616, 182] width 76 height 8
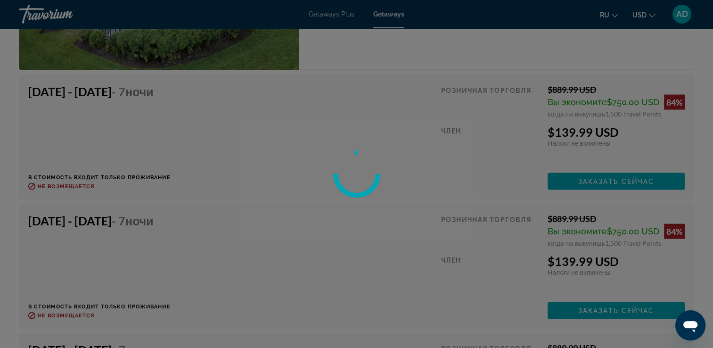
click at [297, 149] on div at bounding box center [356, 174] width 713 height 348
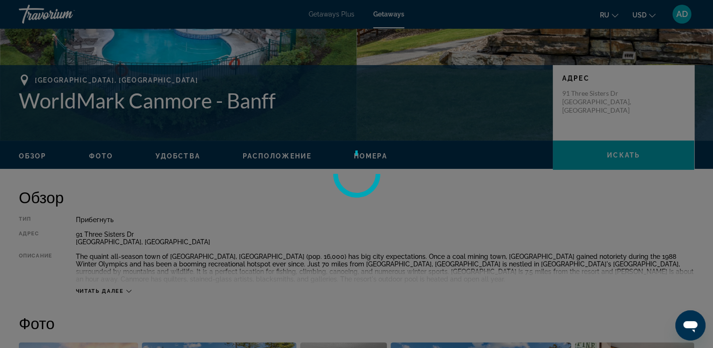
scroll to position [0, 0]
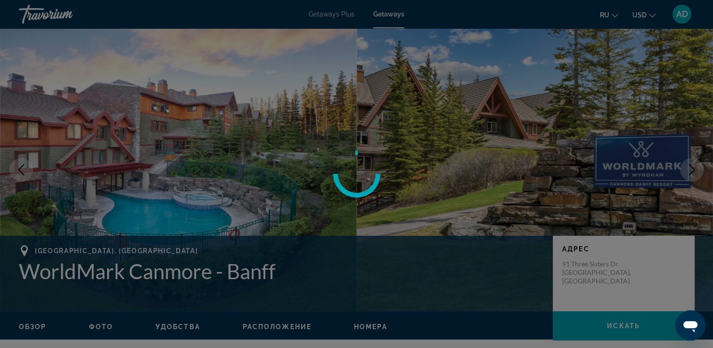
click at [199, 152] on div at bounding box center [356, 174] width 713 height 348
drag, startPoint x: 125, startPoint y: 93, endPoint x: 85, endPoint y: 132, distance: 55.4
click at [85, 132] on div at bounding box center [356, 174] width 713 height 348
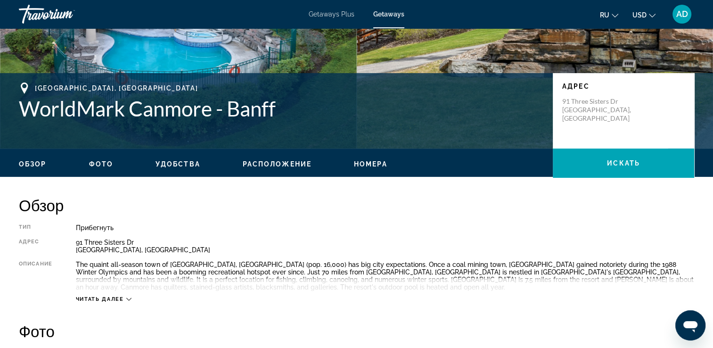
scroll to position [189, 0]
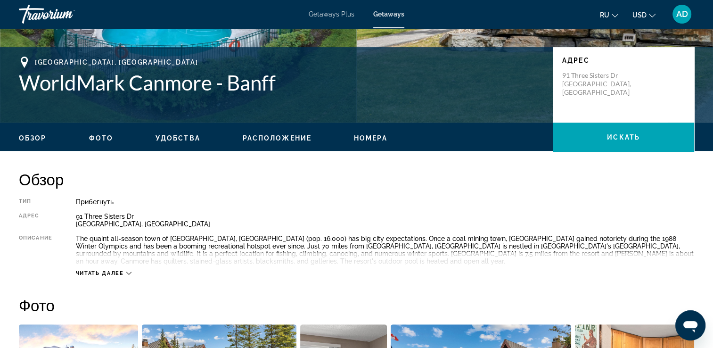
click at [355, 137] on span "Номера" at bounding box center [370, 138] width 33 height 8
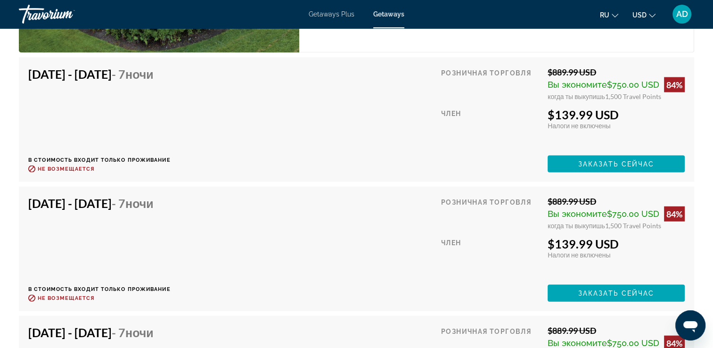
scroll to position [1933, 0]
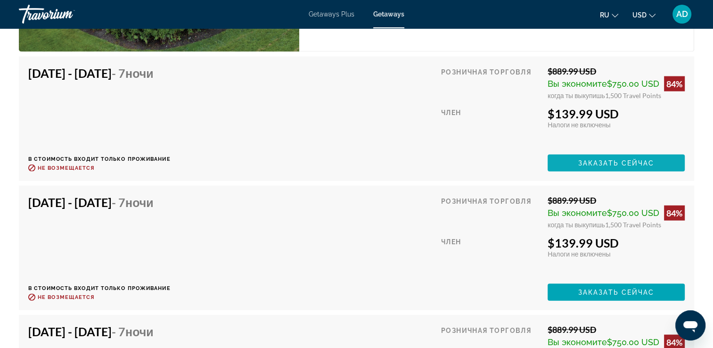
click at [608, 157] on span "Main content" at bounding box center [616, 163] width 137 height 23
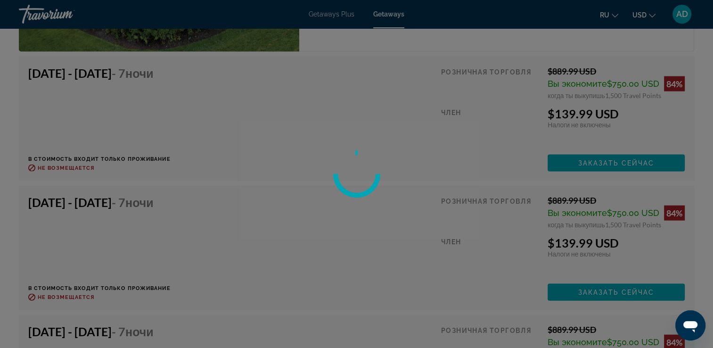
click at [251, 193] on div at bounding box center [356, 174] width 713 height 348
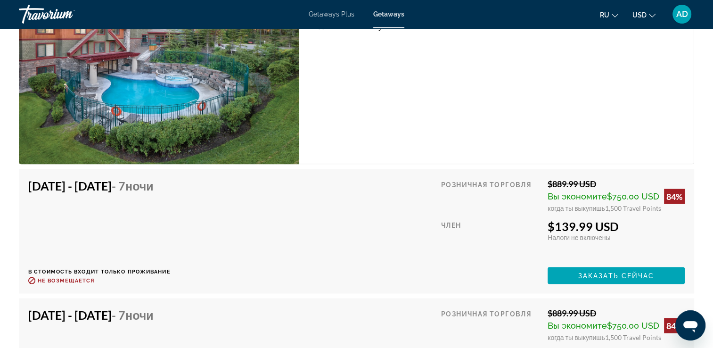
scroll to position [2056, 0]
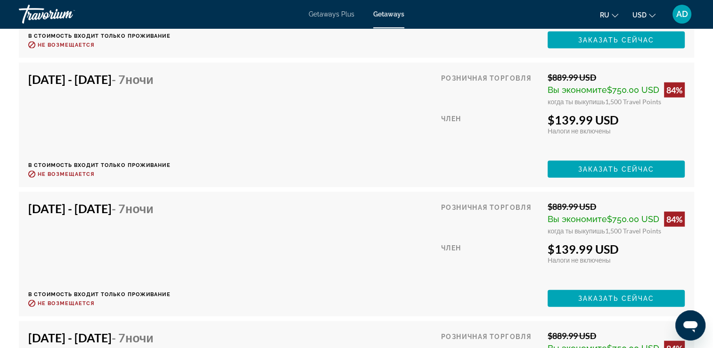
drag, startPoint x: 604, startPoint y: 171, endPoint x: 597, endPoint y: 171, distance: 6.6
click at [604, 171] on span "Заказать сейчас" at bounding box center [616, 169] width 76 height 8
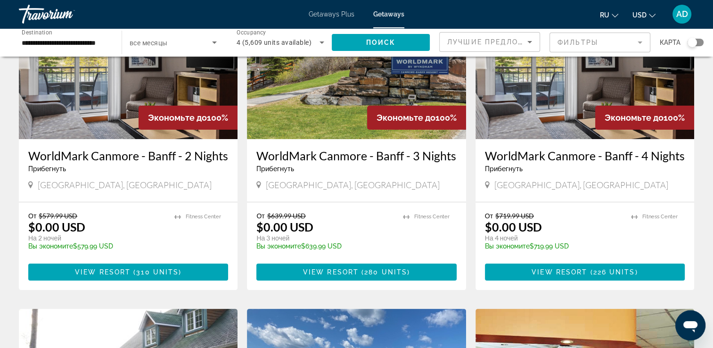
scroll to position [47, 0]
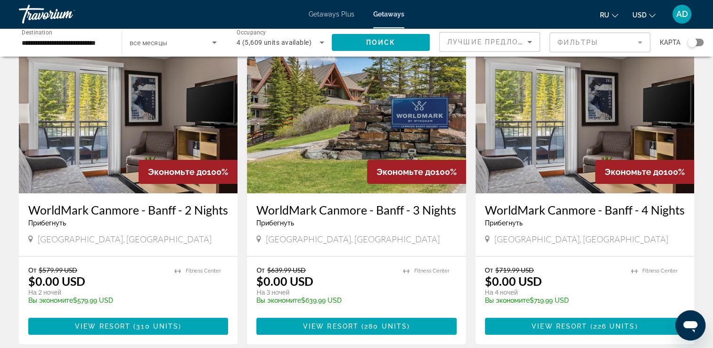
click at [568, 152] on img "Main content" at bounding box center [585, 117] width 219 height 151
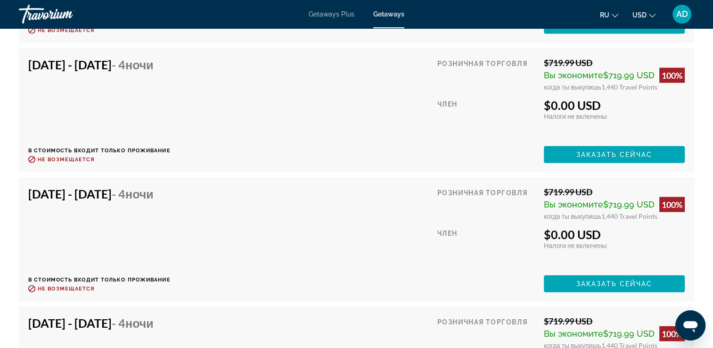
scroll to position [2169, 0]
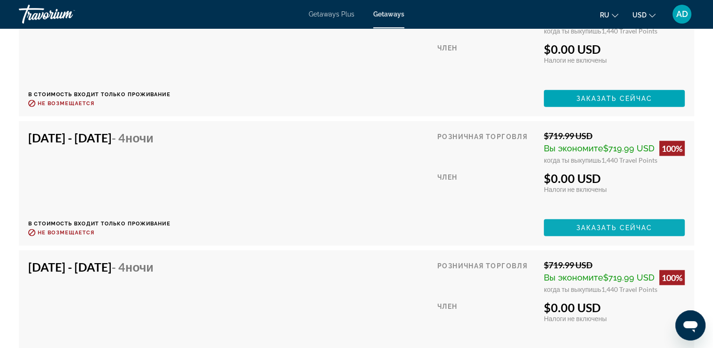
click at [598, 226] on span "Заказать сейчас" at bounding box center [615, 228] width 76 height 8
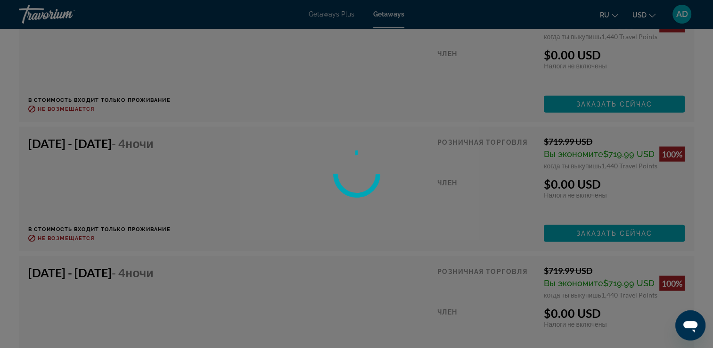
scroll to position [2216, 0]
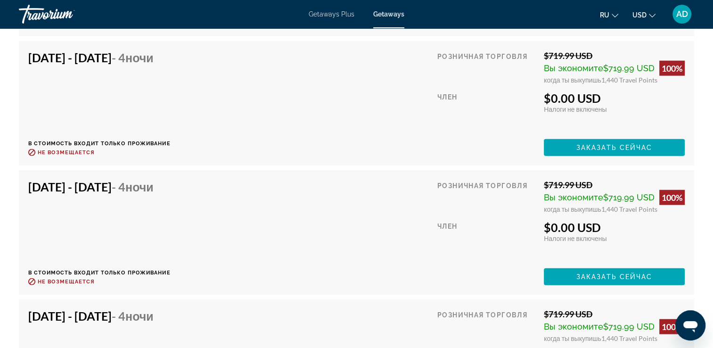
scroll to position [2145, 0]
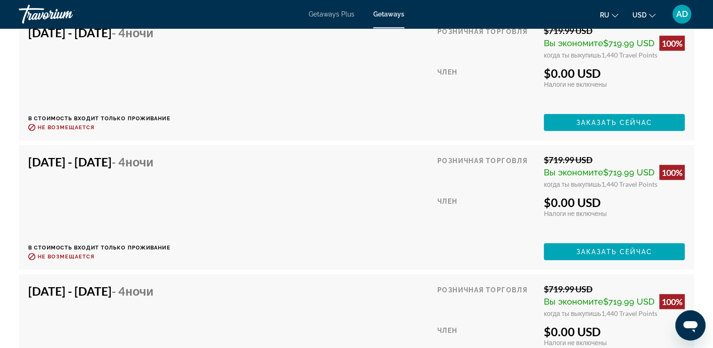
drag, startPoint x: 619, startPoint y: 250, endPoint x: 583, endPoint y: 250, distance: 35.8
click at [619, 250] on span "Заказать сейчас" at bounding box center [615, 252] width 76 height 8
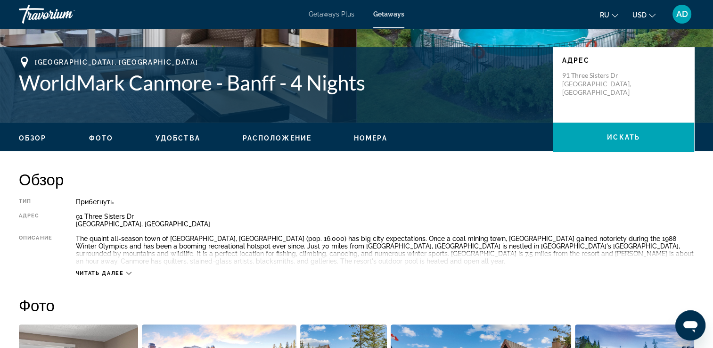
scroll to position [330, 0]
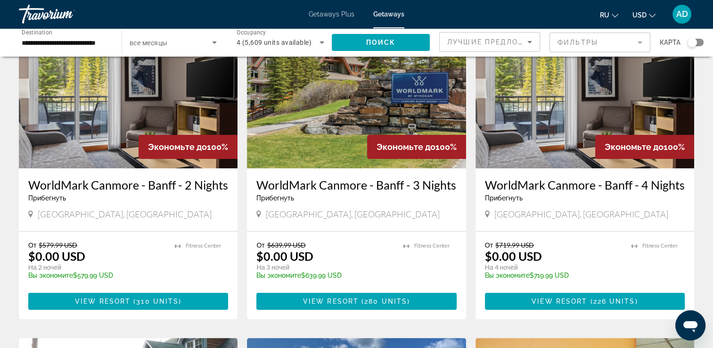
scroll to position [94, 0]
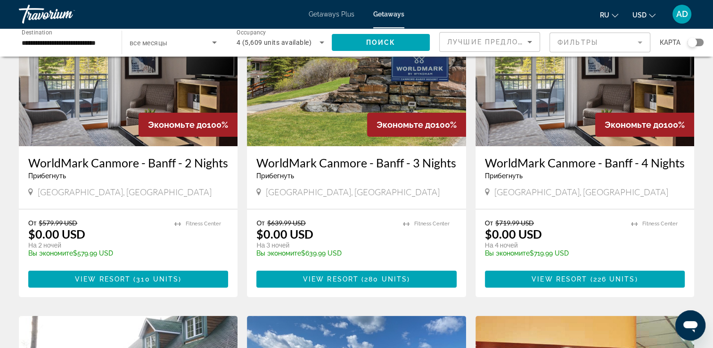
click at [349, 107] on img "Main content" at bounding box center [356, 70] width 219 height 151
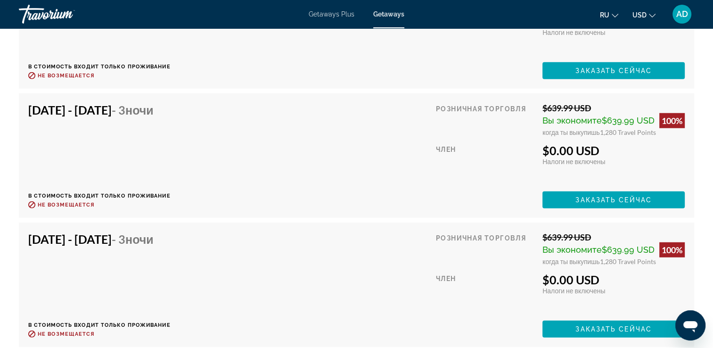
scroll to position [2297, 0]
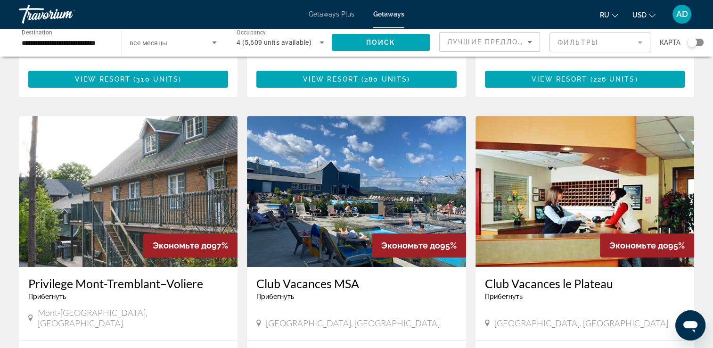
scroll to position [330, 0]
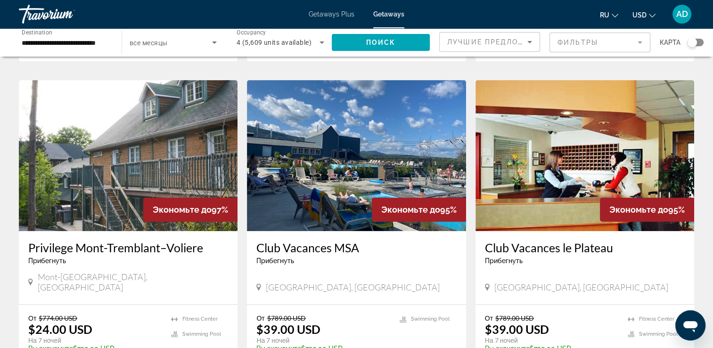
click at [186, 133] on img "Main content" at bounding box center [128, 155] width 219 height 151
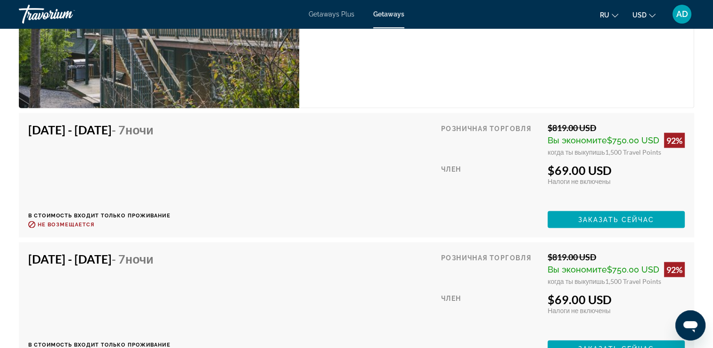
scroll to position [1984, 0]
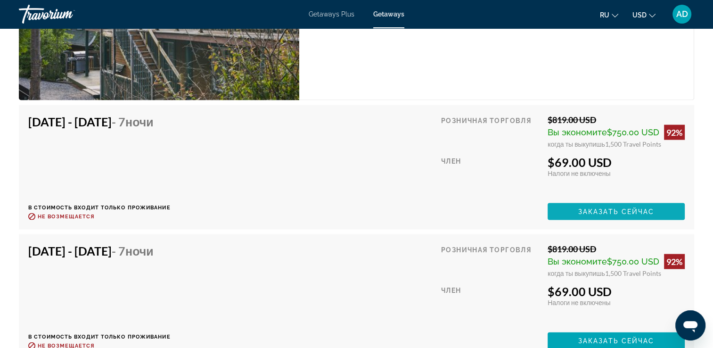
click at [610, 211] on span "Заказать сейчас" at bounding box center [616, 212] width 76 height 8
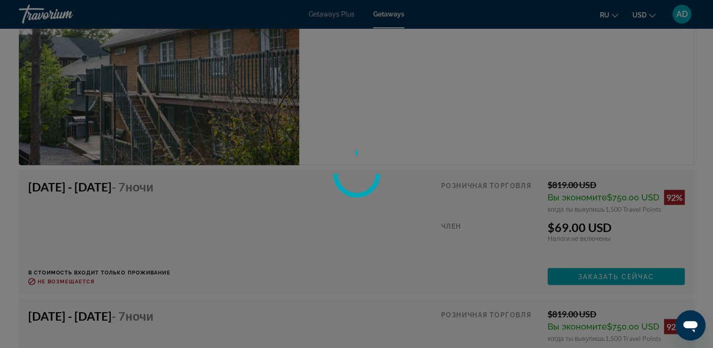
scroll to position [1890, 0]
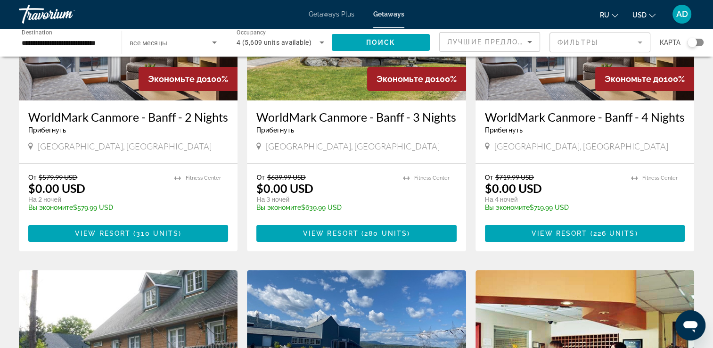
scroll to position [141, 0]
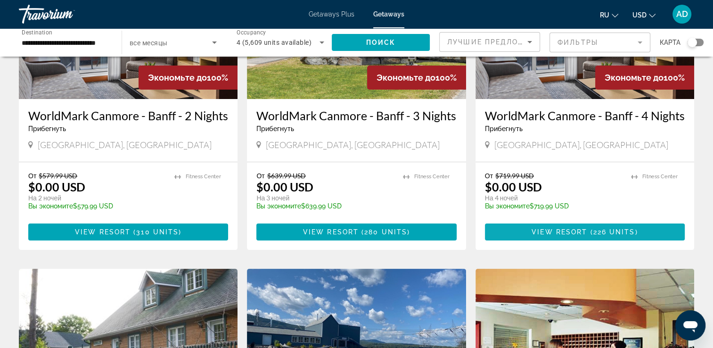
click at [577, 231] on span "View Resort" at bounding box center [560, 232] width 56 height 8
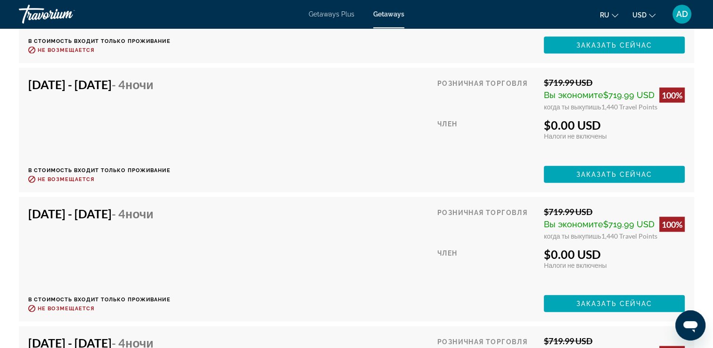
scroll to position [2098, 0]
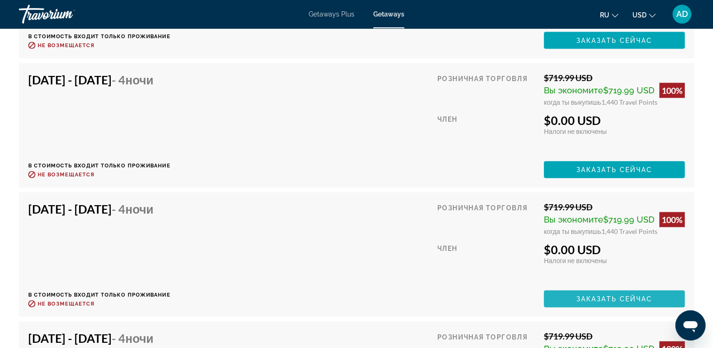
click at [586, 292] on span "Main content" at bounding box center [614, 299] width 141 height 23
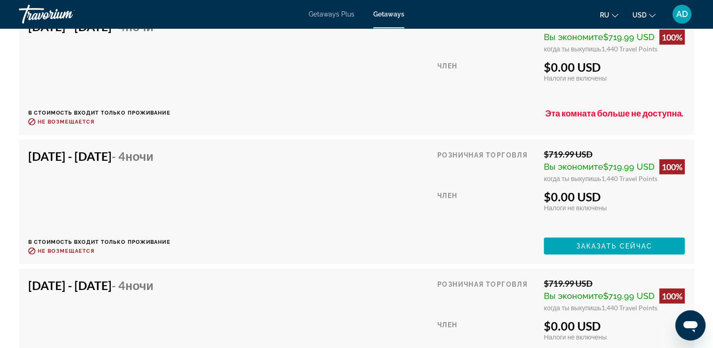
scroll to position [2286, 0]
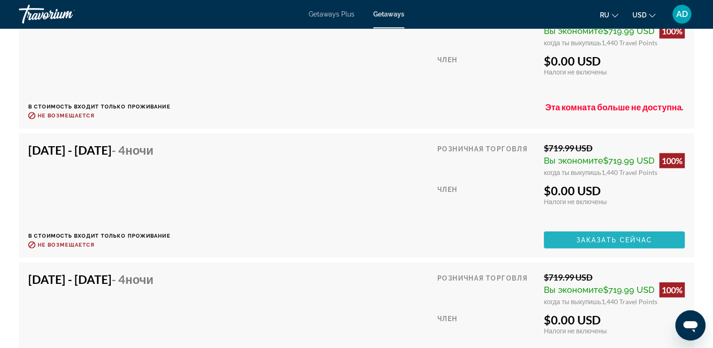
click at [619, 232] on span "Main content" at bounding box center [614, 240] width 141 height 23
